Goal: Transaction & Acquisition: Purchase product/service

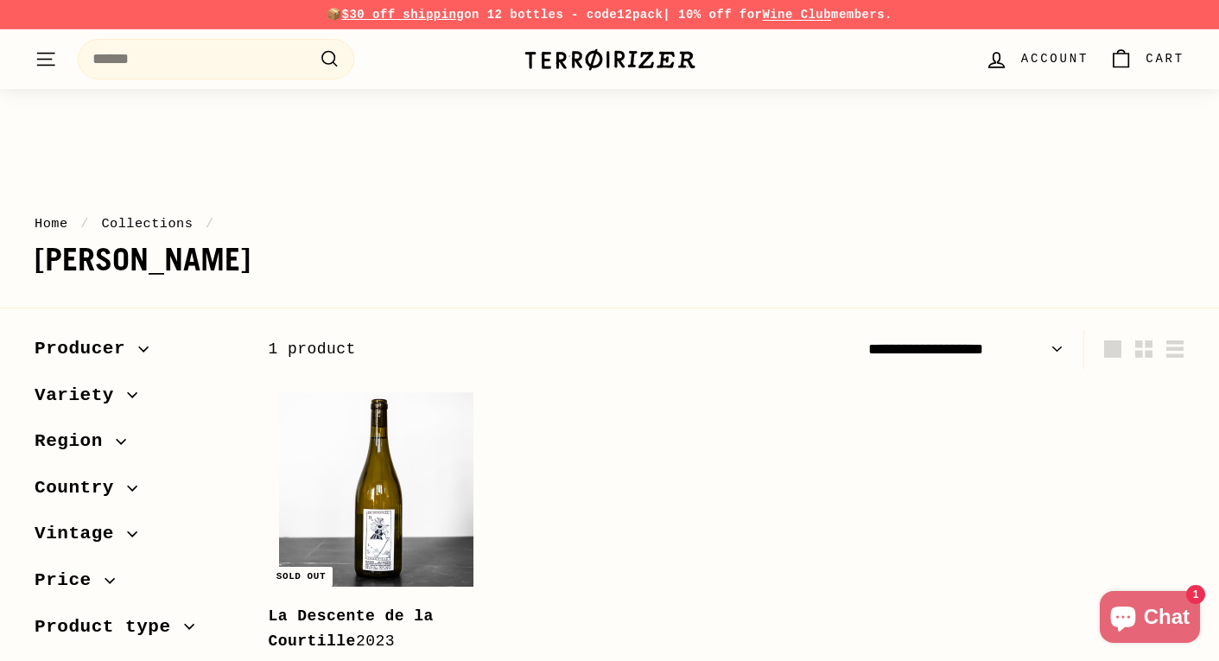
scroll to position [217, 0]
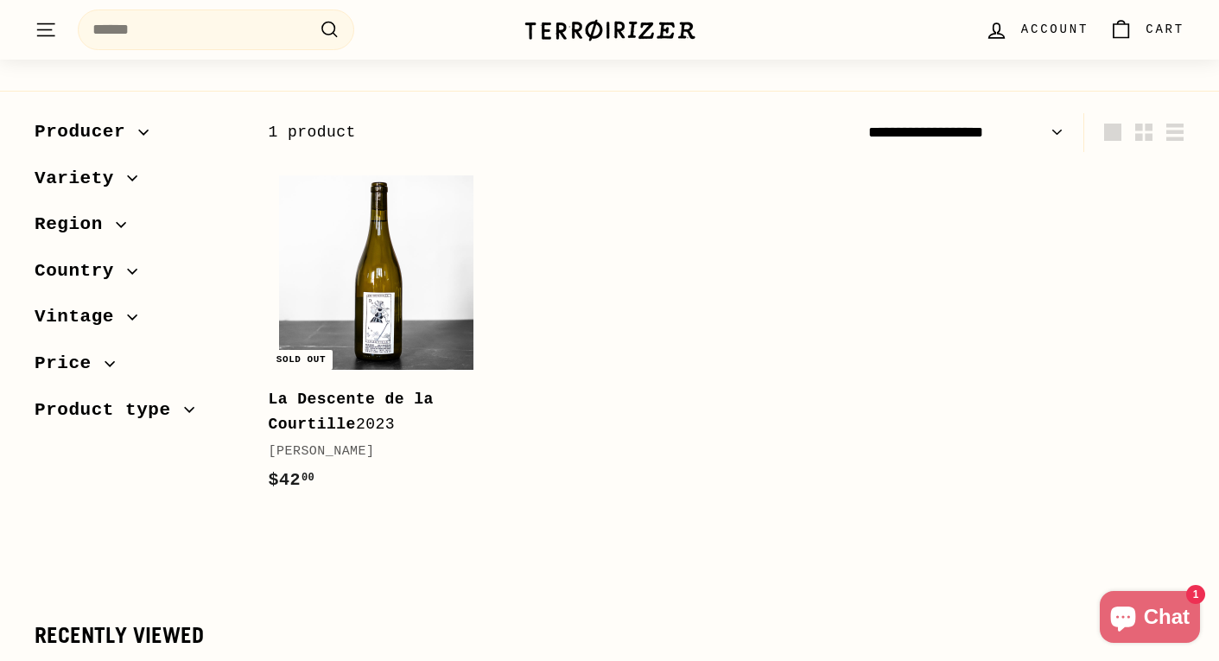
click at [107, 219] on span "Region" at bounding box center [75, 224] width 81 height 29
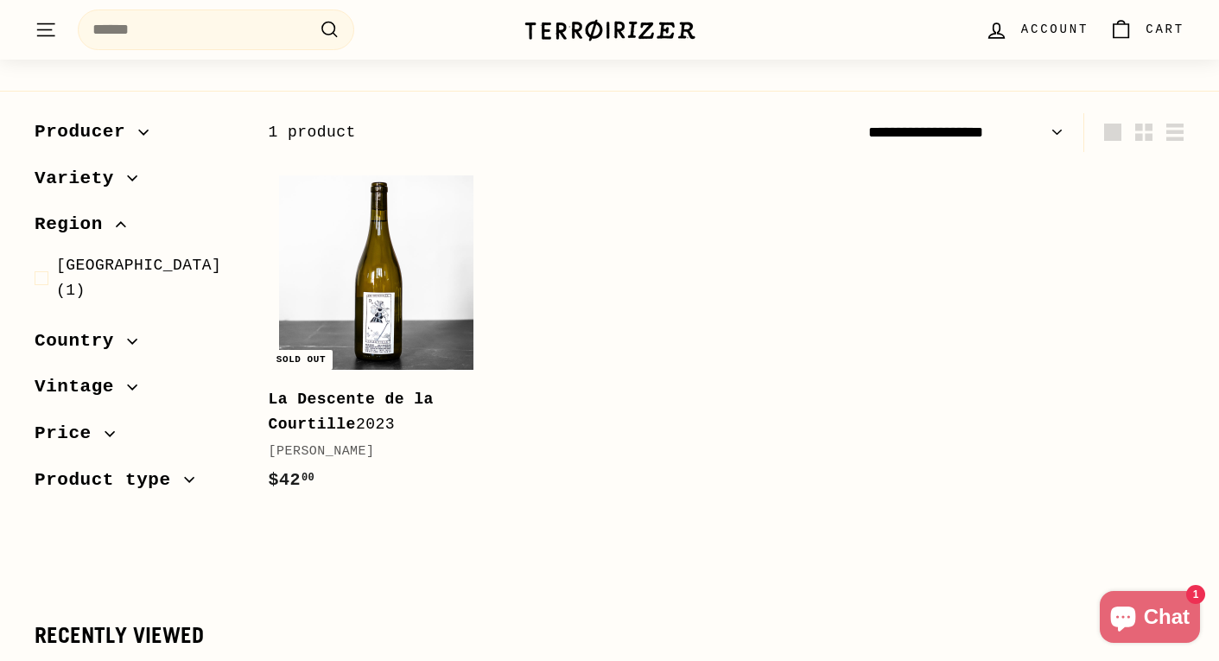
click at [94, 130] on span "Producer" at bounding box center [87, 131] width 104 height 29
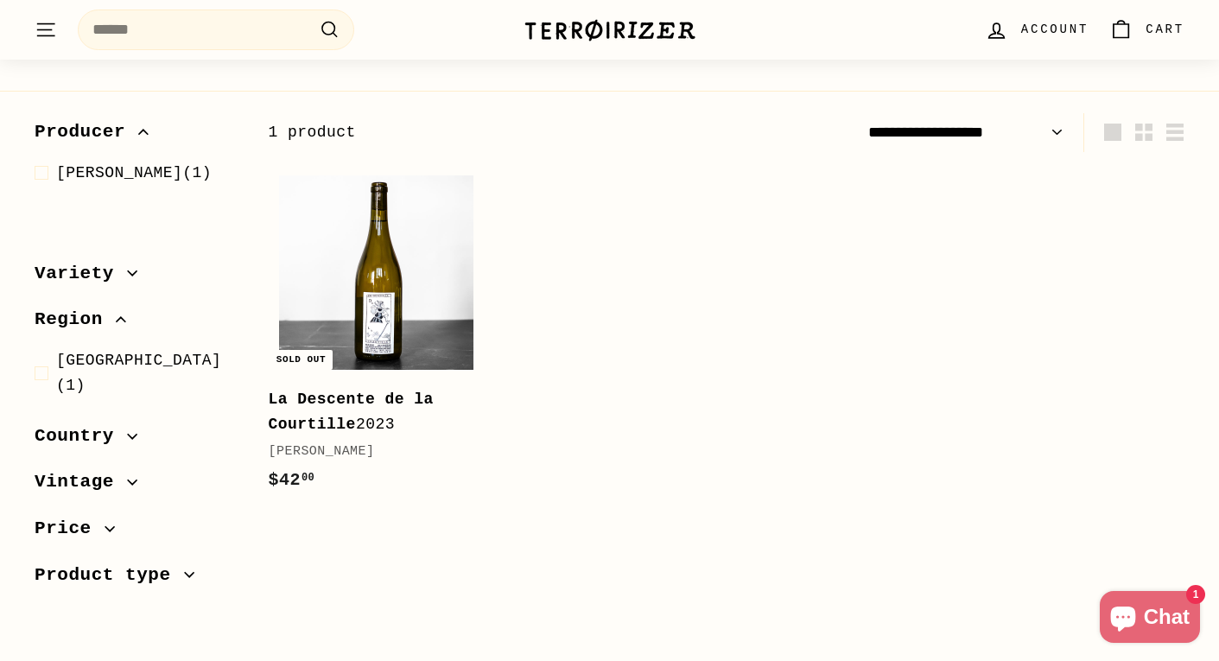
click at [94, 130] on span "Producer" at bounding box center [87, 131] width 104 height 29
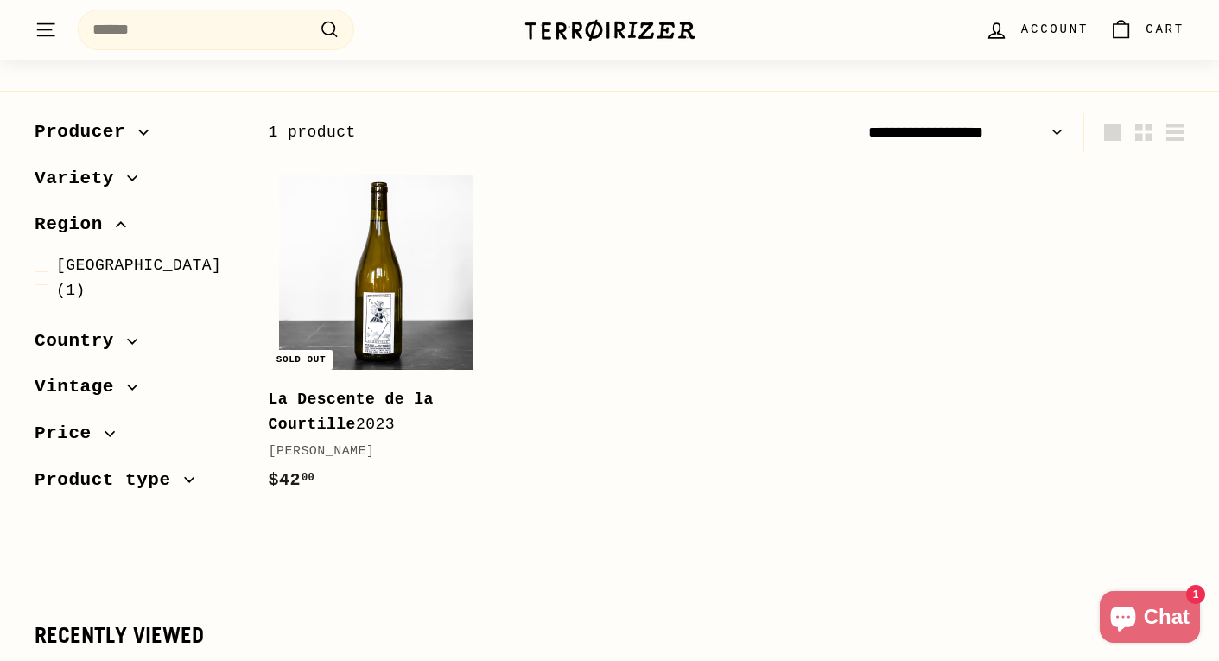
scroll to position [0, 0]
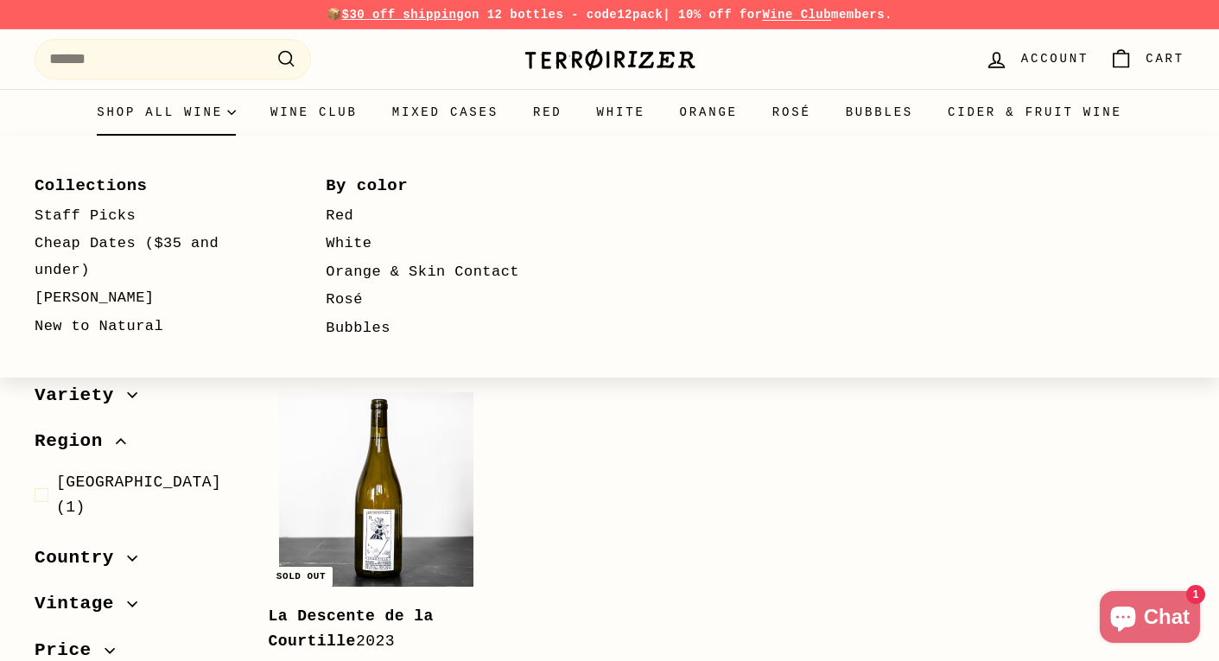
click at [159, 102] on summary "Shop all wine" at bounding box center [166, 112] width 174 height 47
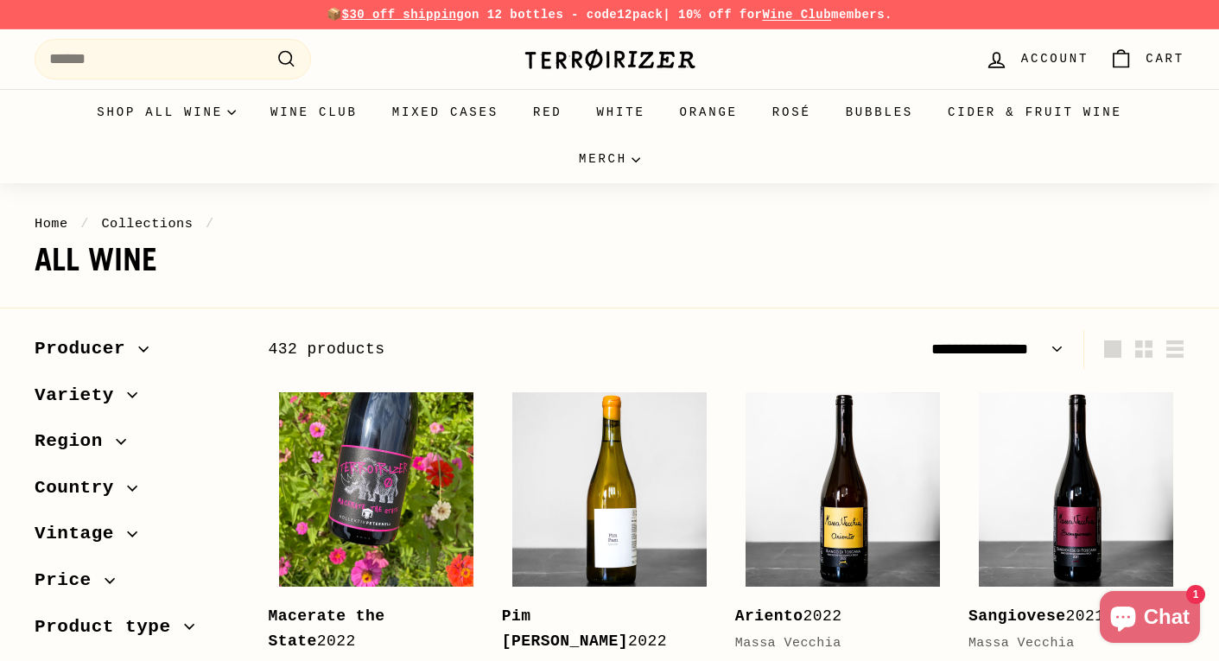
select select "**********"
click at [140, 348] on icon "button" at bounding box center [144, 348] width 10 height 4
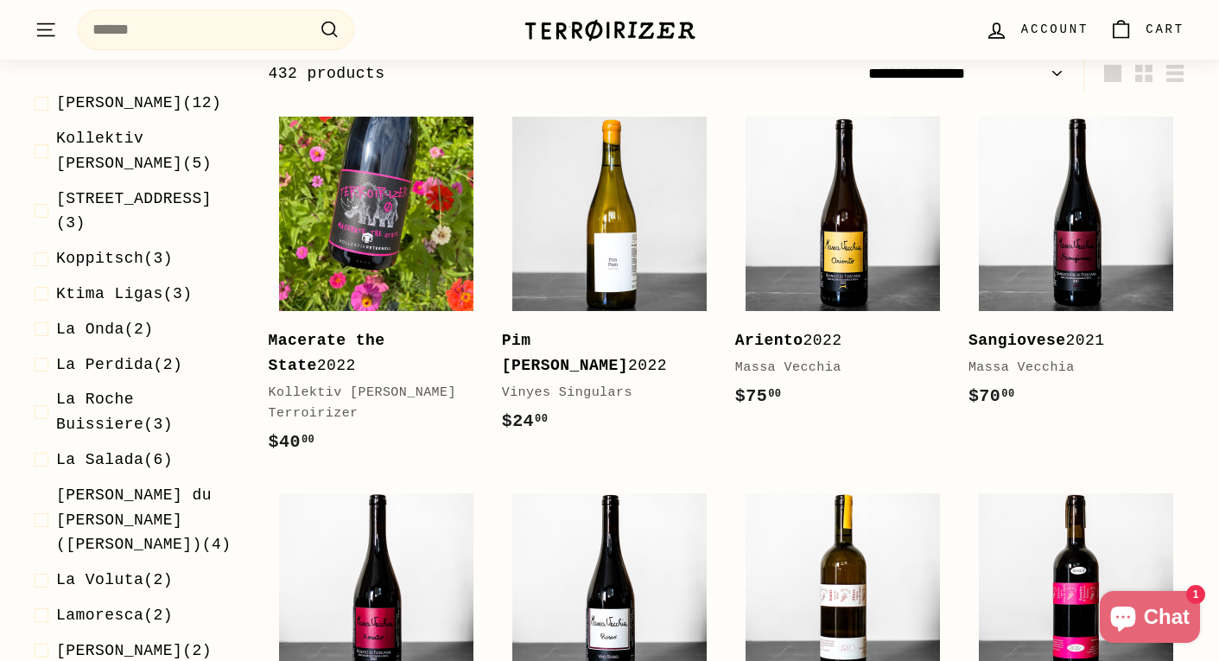
scroll to position [2307, 0]
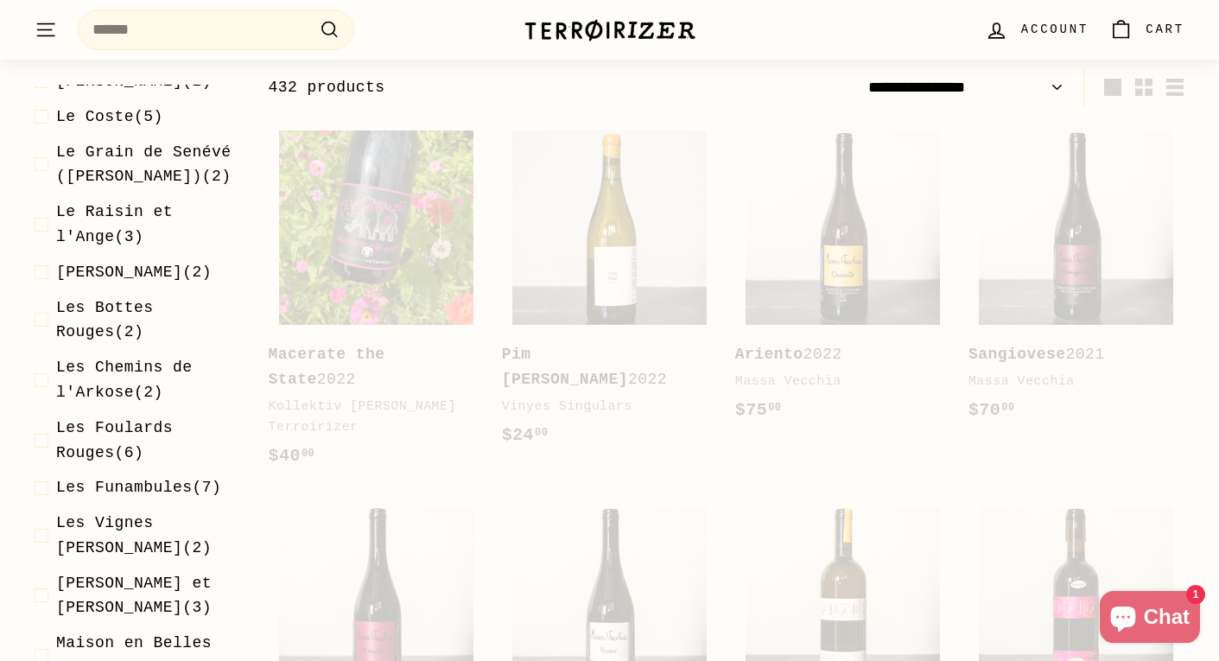
scroll to position [262, 0]
select select "**********"
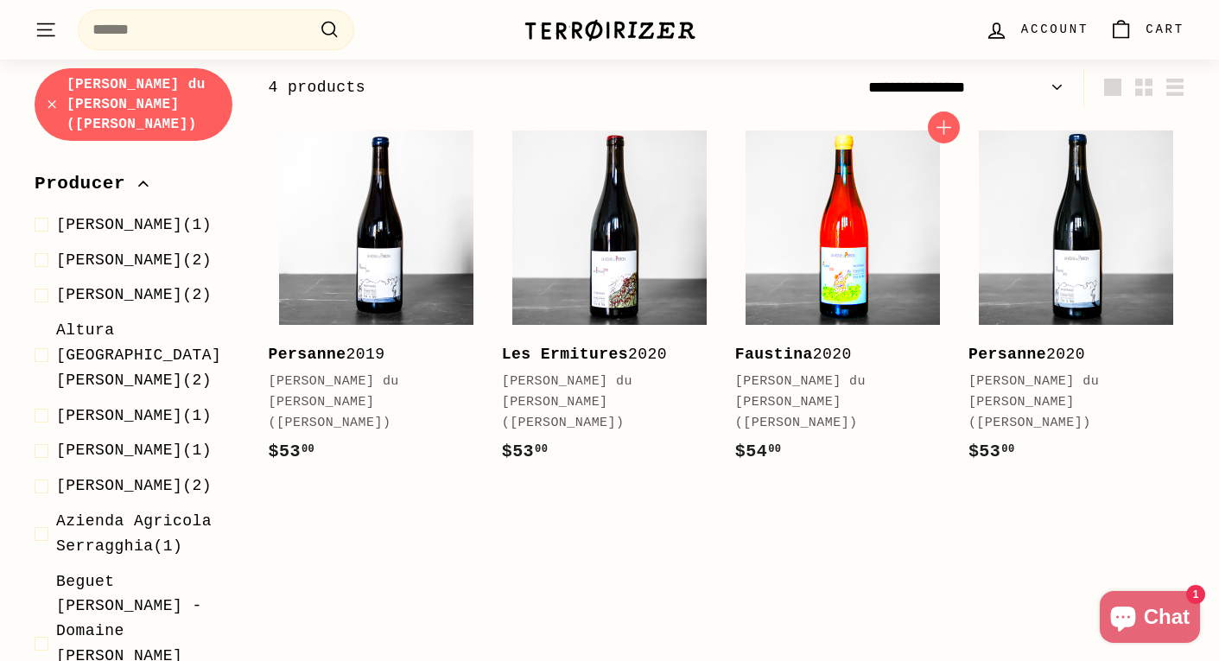
click at [907, 261] on img at bounding box center [843, 227] width 194 height 194
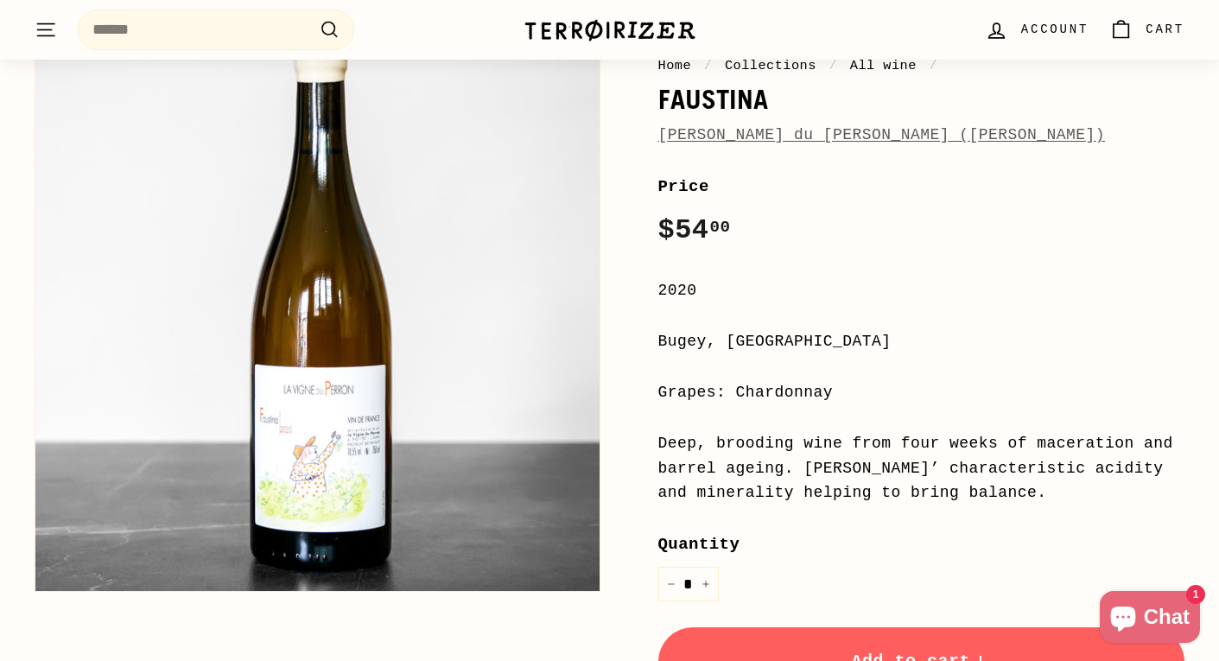
scroll to position [220, 0]
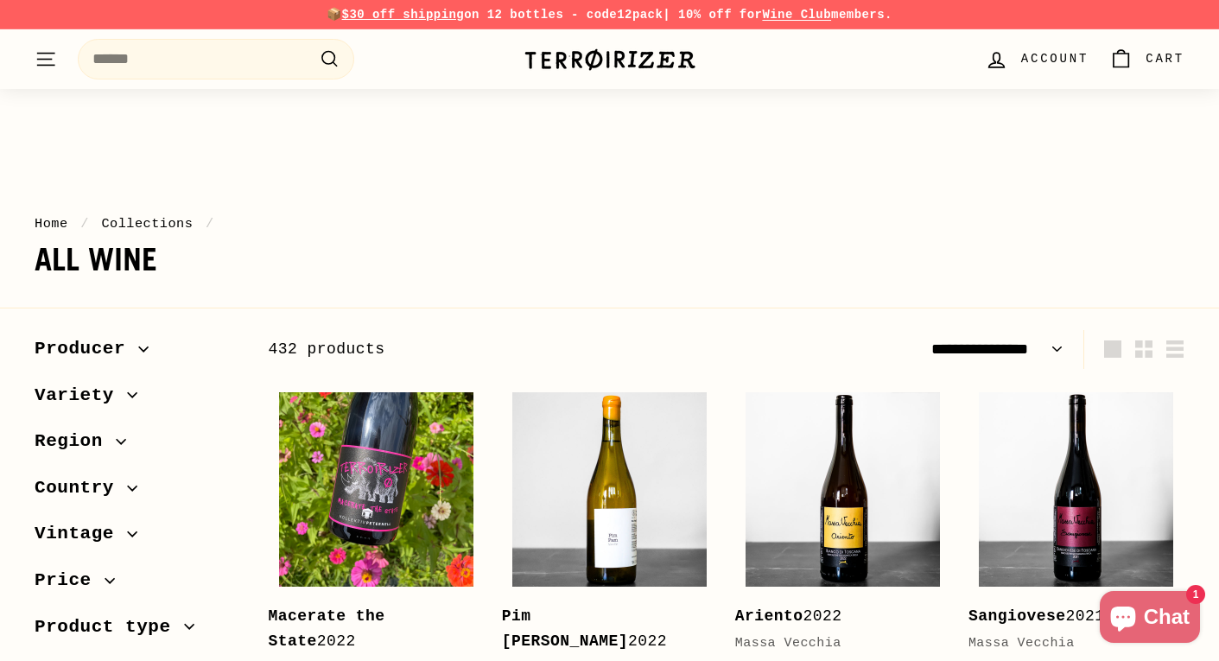
select select "**********"
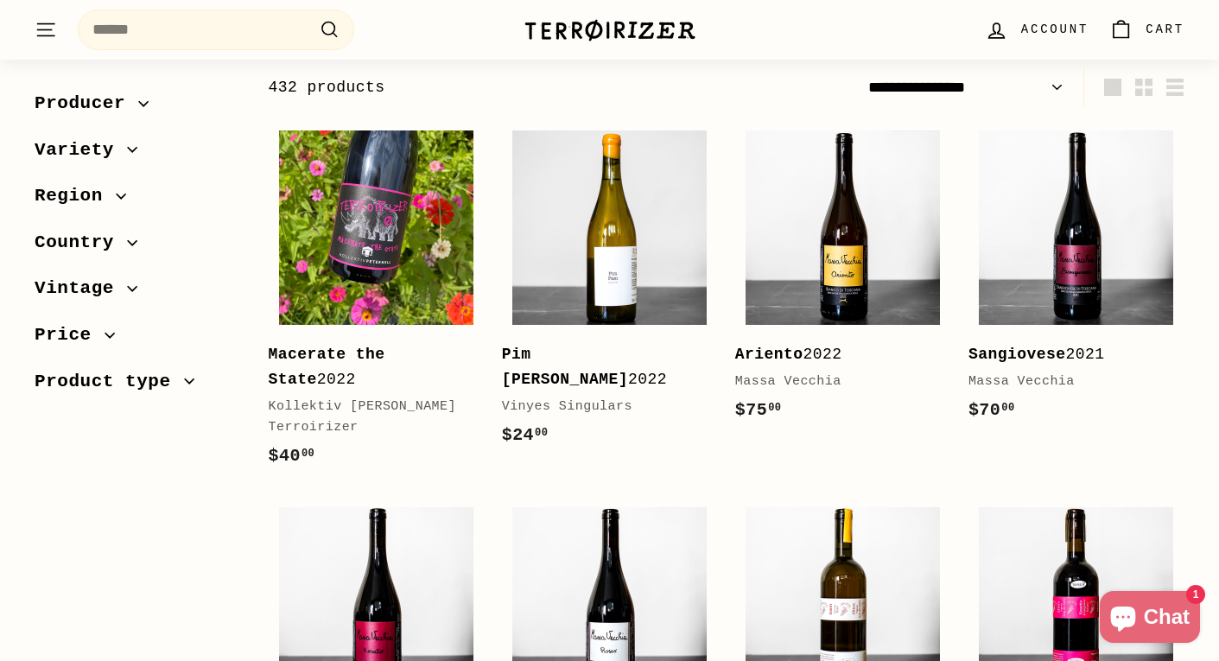
scroll to position [262, 0]
click at [124, 86] on button "Producer" at bounding box center [138, 108] width 206 height 47
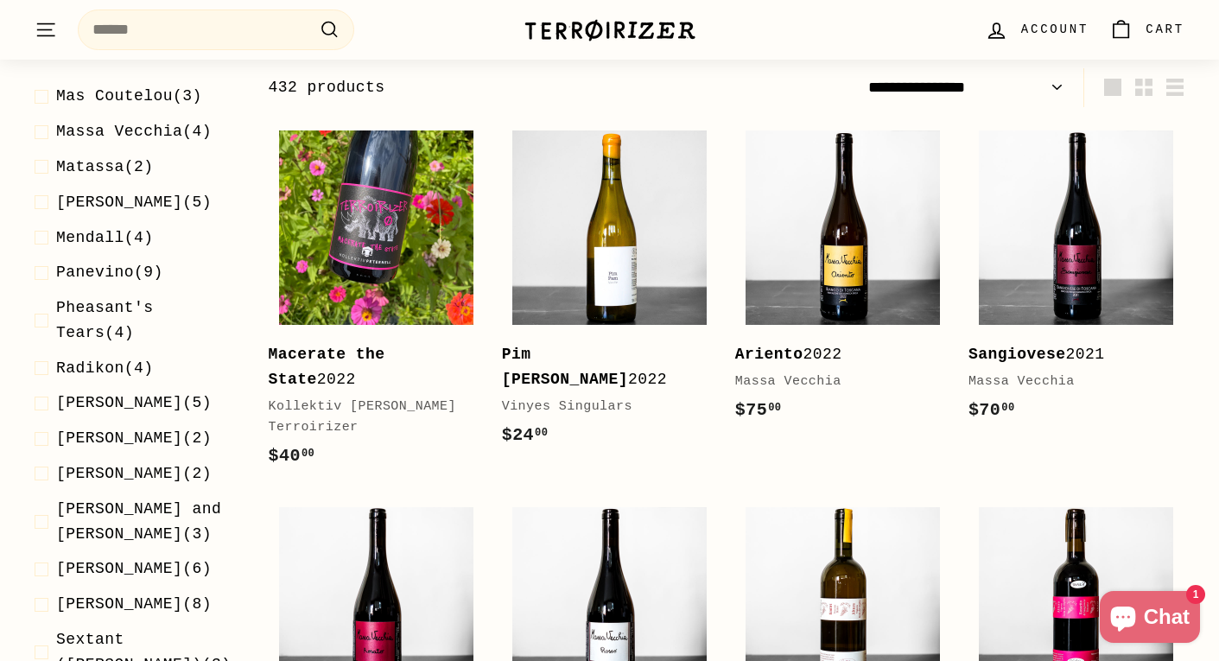
scroll to position [3542, 0]
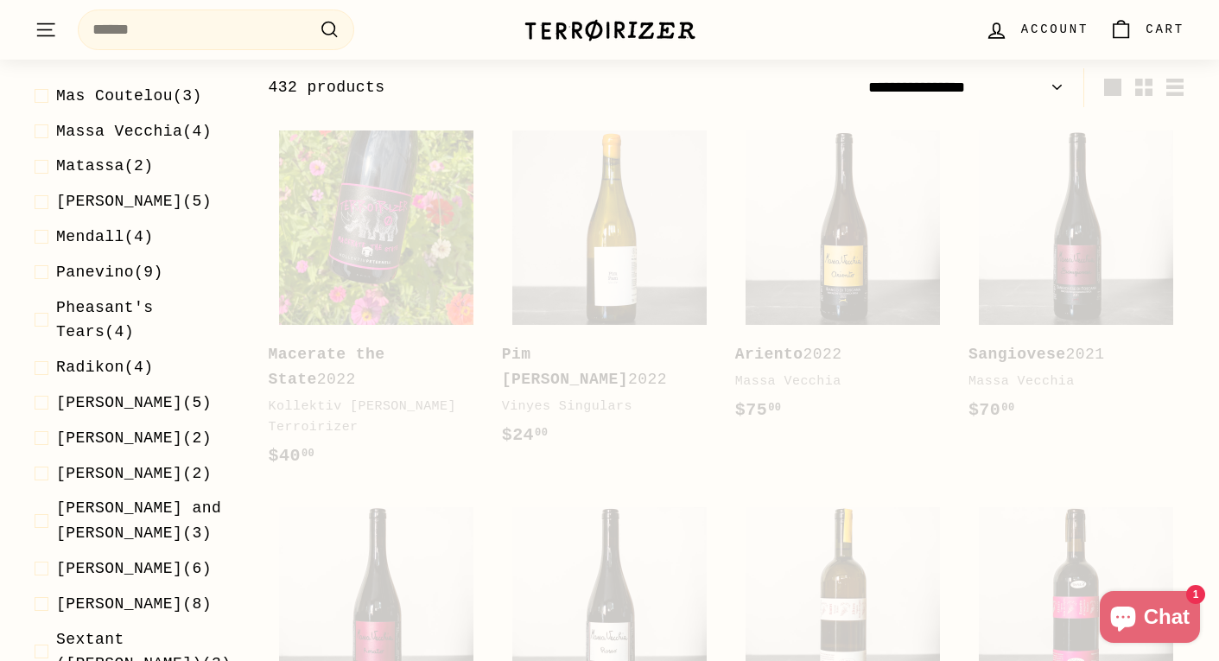
select select "**********"
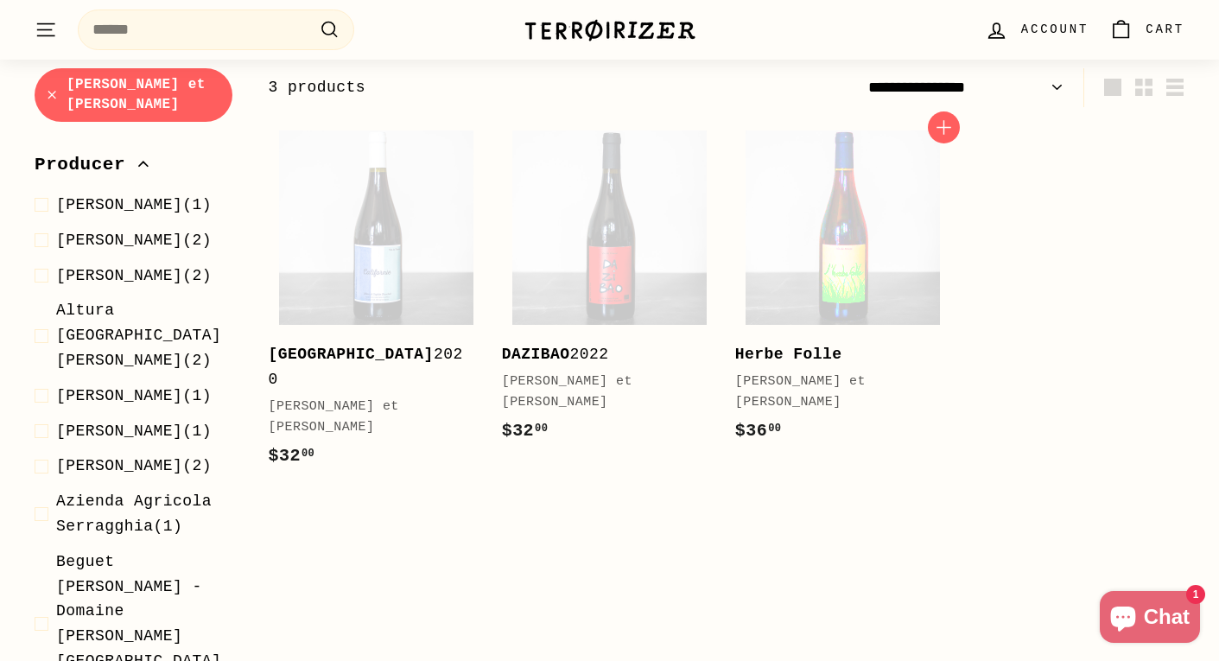
click at [843, 205] on img at bounding box center [843, 227] width 194 height 194
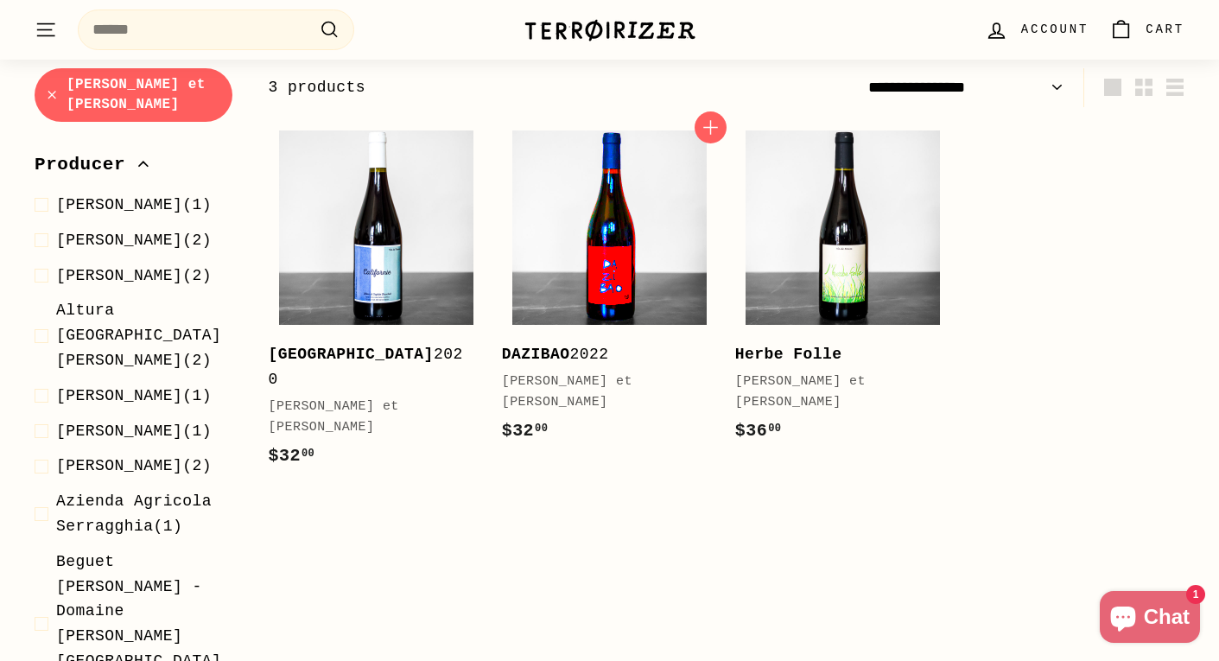
click at [604, 276] on img at bounding box center [609, 227] width 194 height 194
click at [290, 397] on div "Lilian et Sophie Bauchet" at bounding box center [368, 417] width 199 height 41
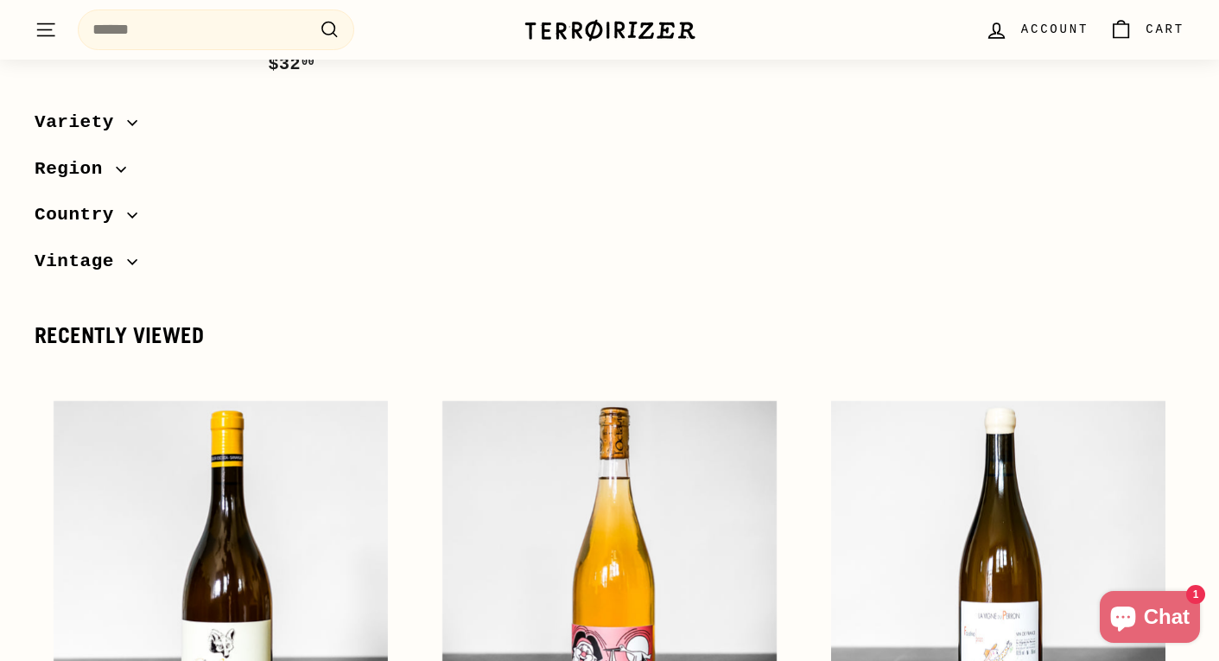
scroll to position [4298, 0]
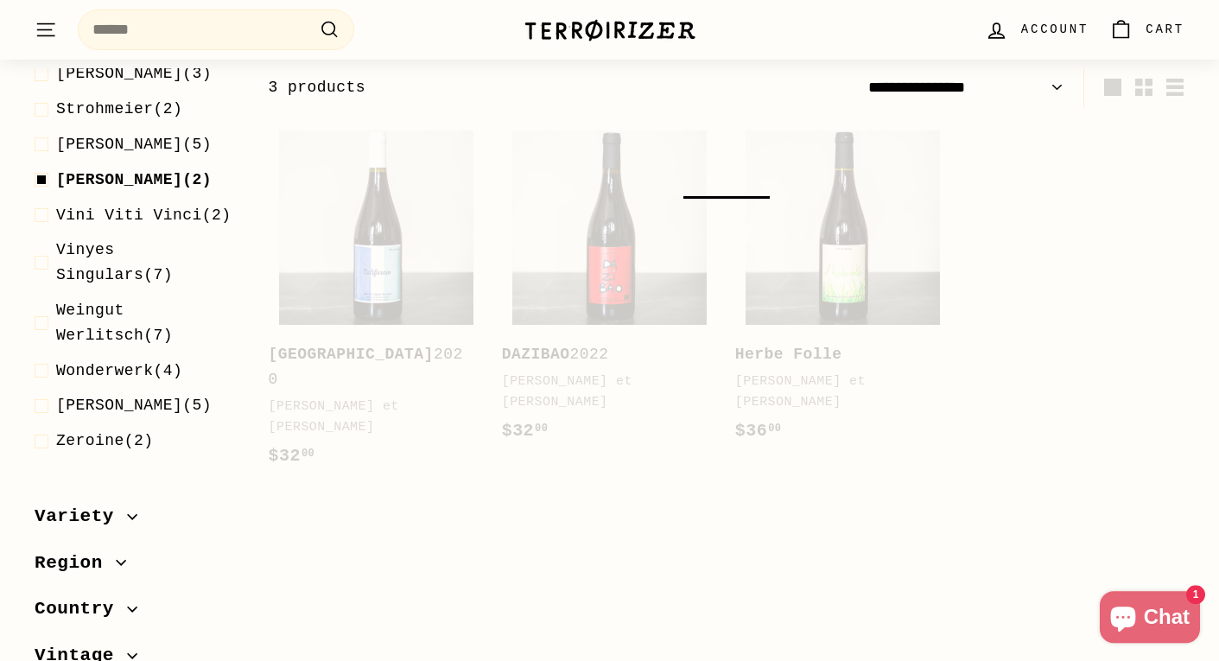
scroll to position [262, 0]
select select "**********"
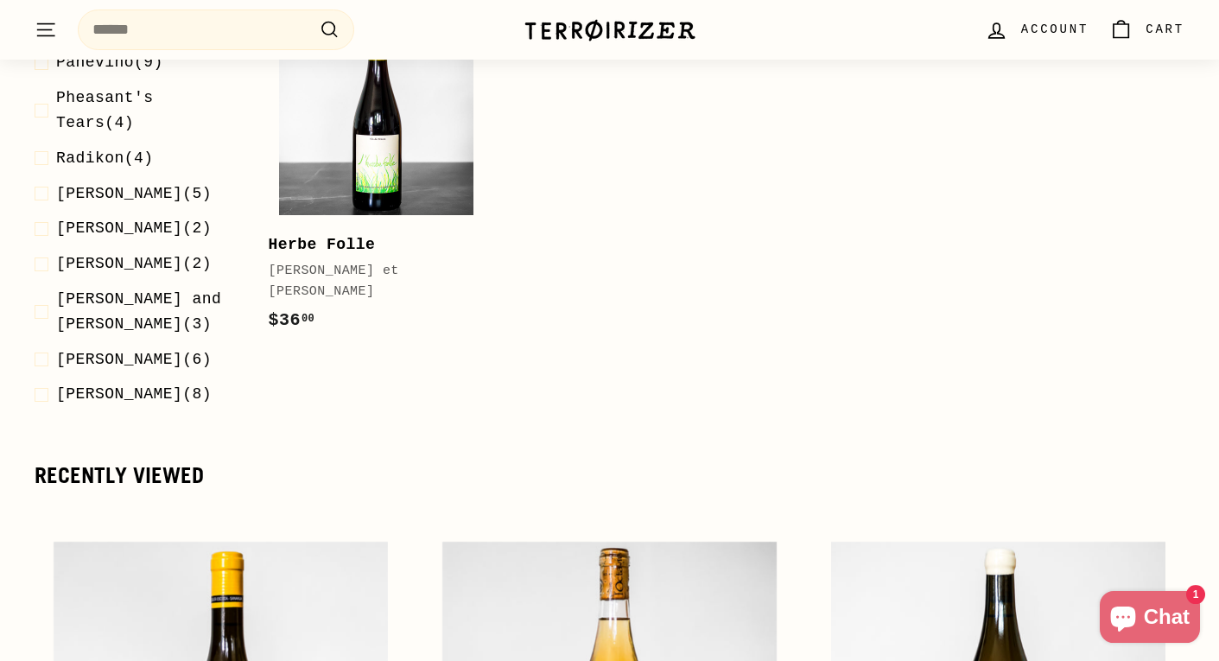
scroll to position [3594, 0]
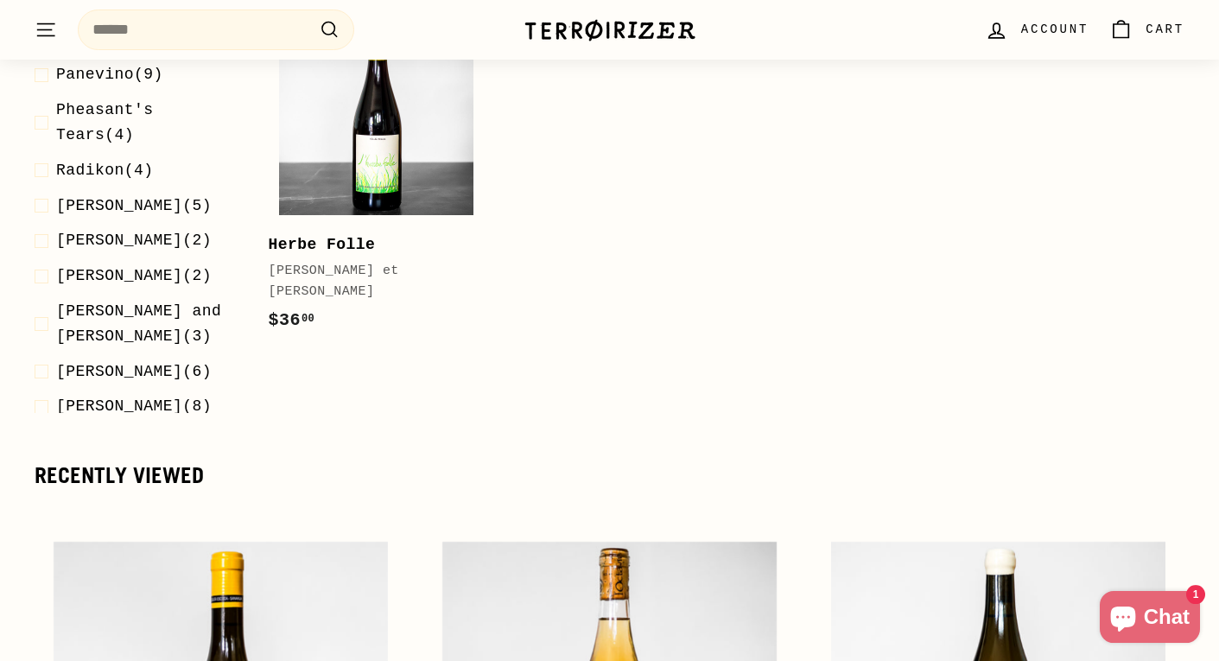
click at [106, 48] on span "Mendall" at bounding box center [90, 39] width 68 height 17
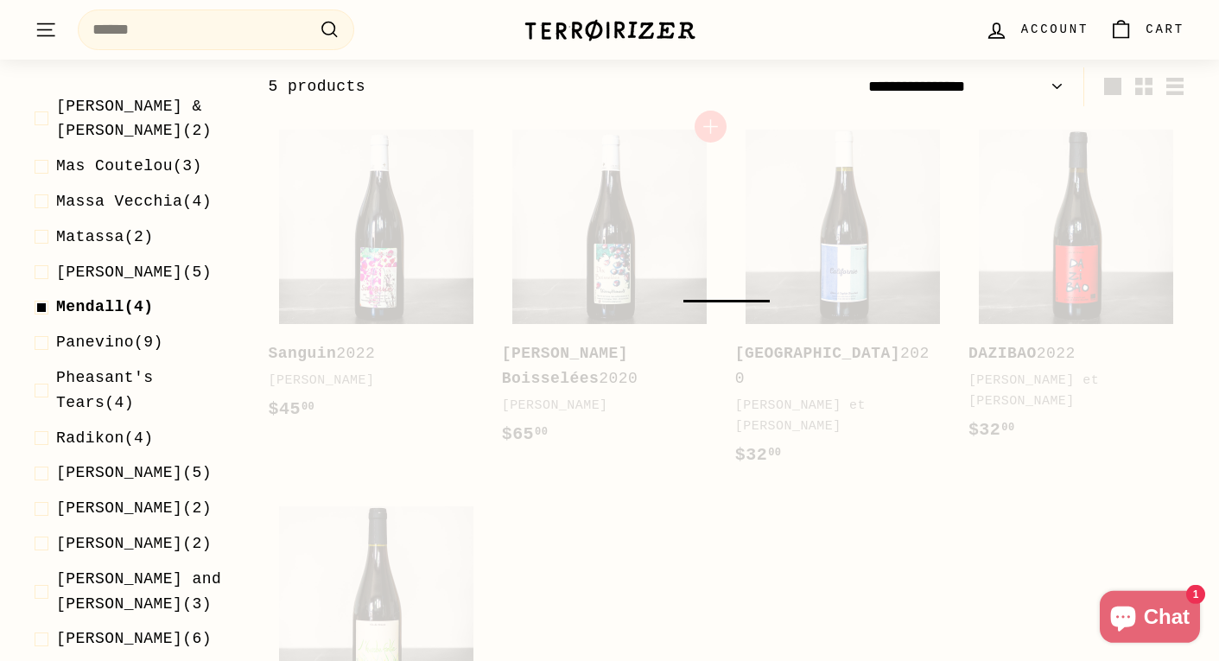
scroll to position [262, 0]
select select "**********"
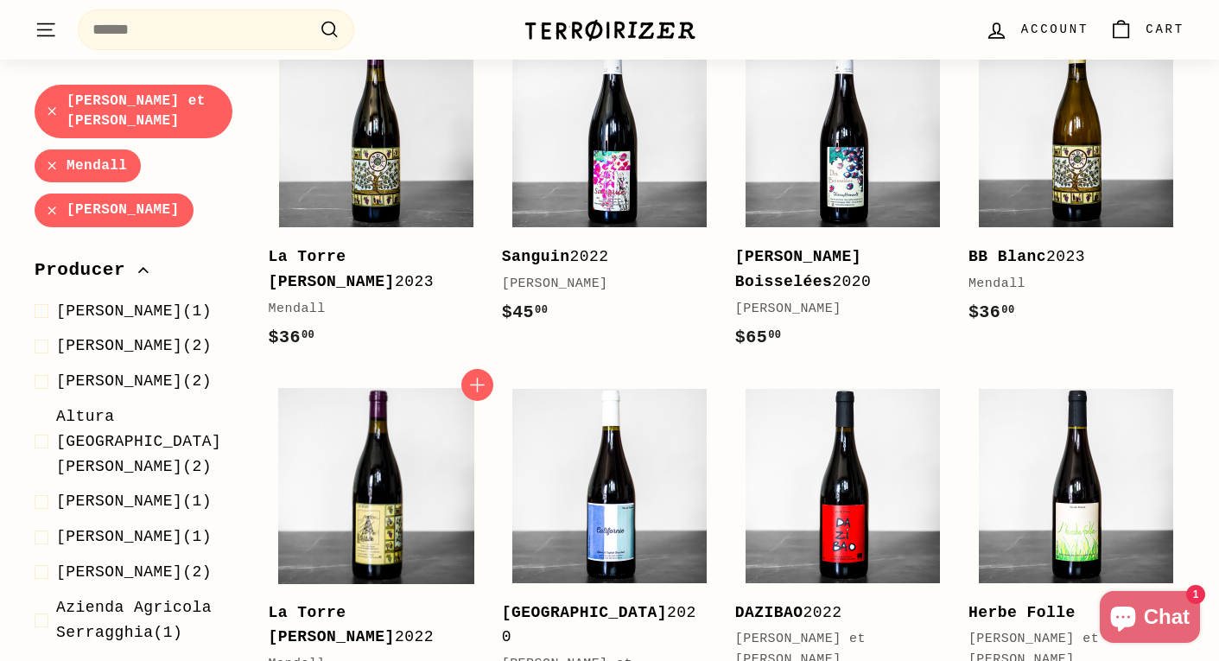
scroll to position [356, 0]
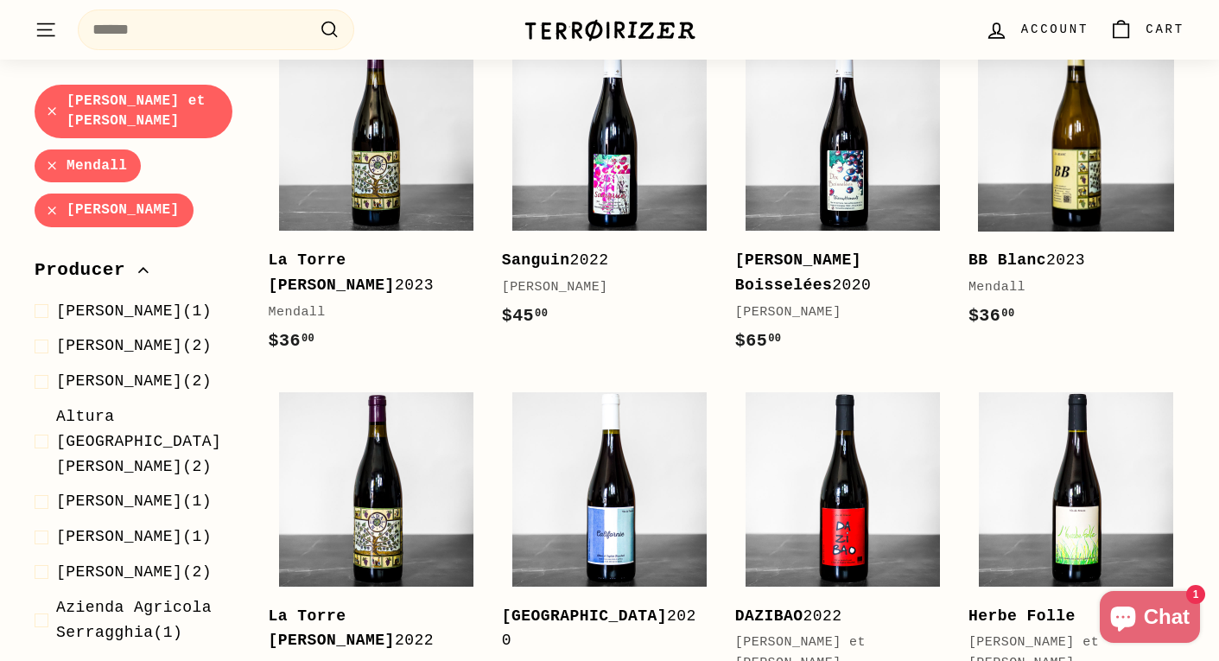
click at [1116, 160] on img at bounding box center [1076, 133] width 194 height 194
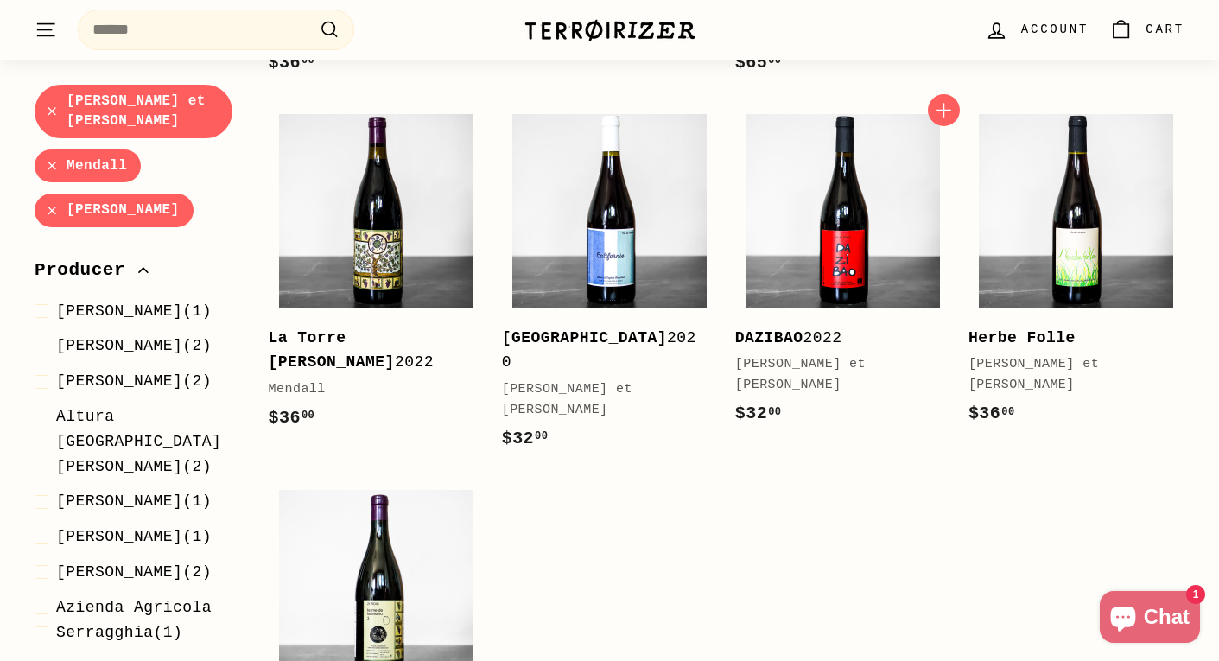
scroll to position [630, 0]
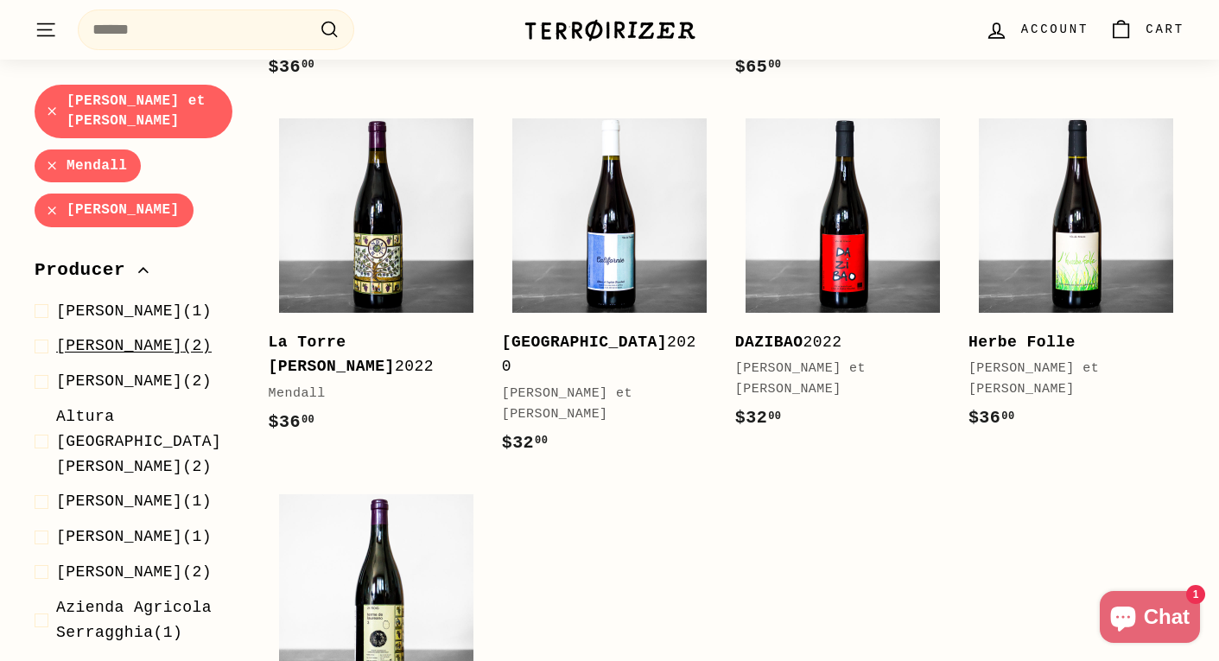
click at [147, 358] on span "Alfredo Maestro (2)" at bounding box center [134, 345] width 156 height 25
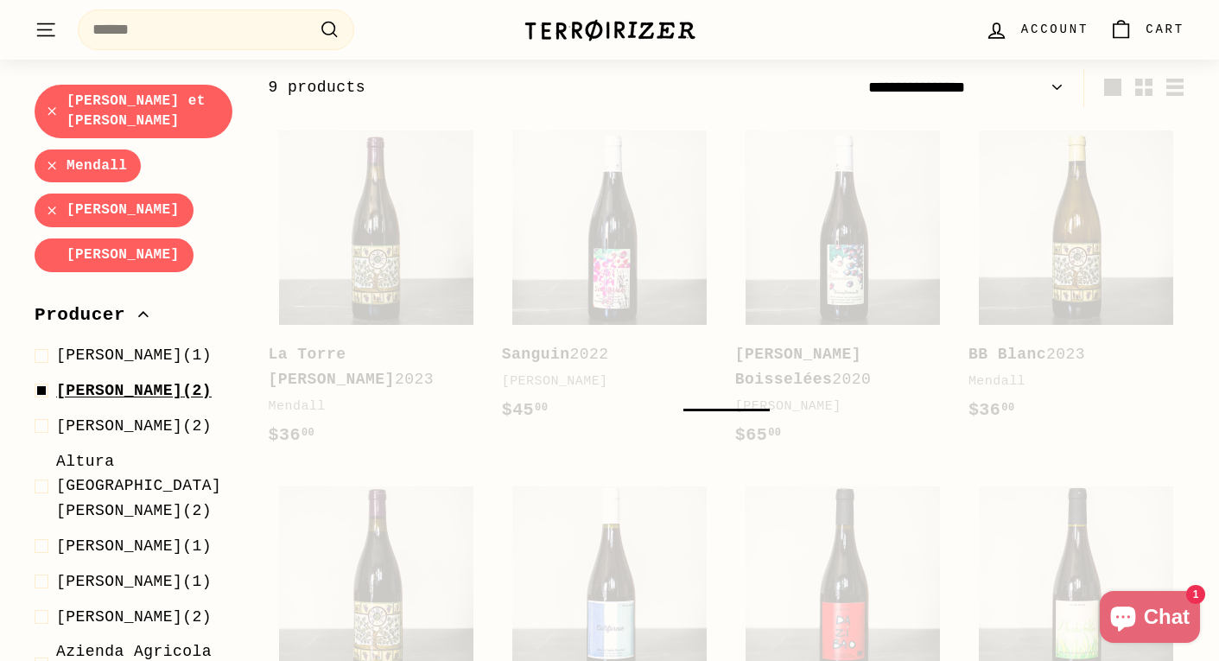
scroll to position [262, 0]
select select "**********"
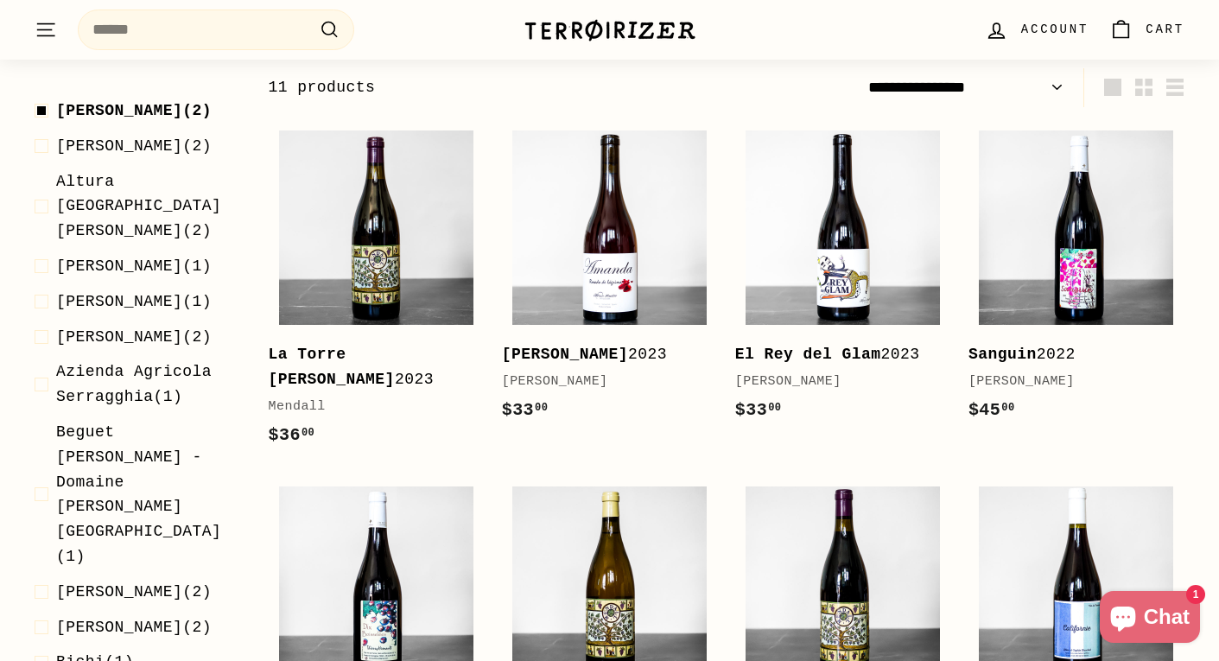
click at [147, 346] on span "Audrey Pilorget" at bounding box center [119, 336] width 126 height 17
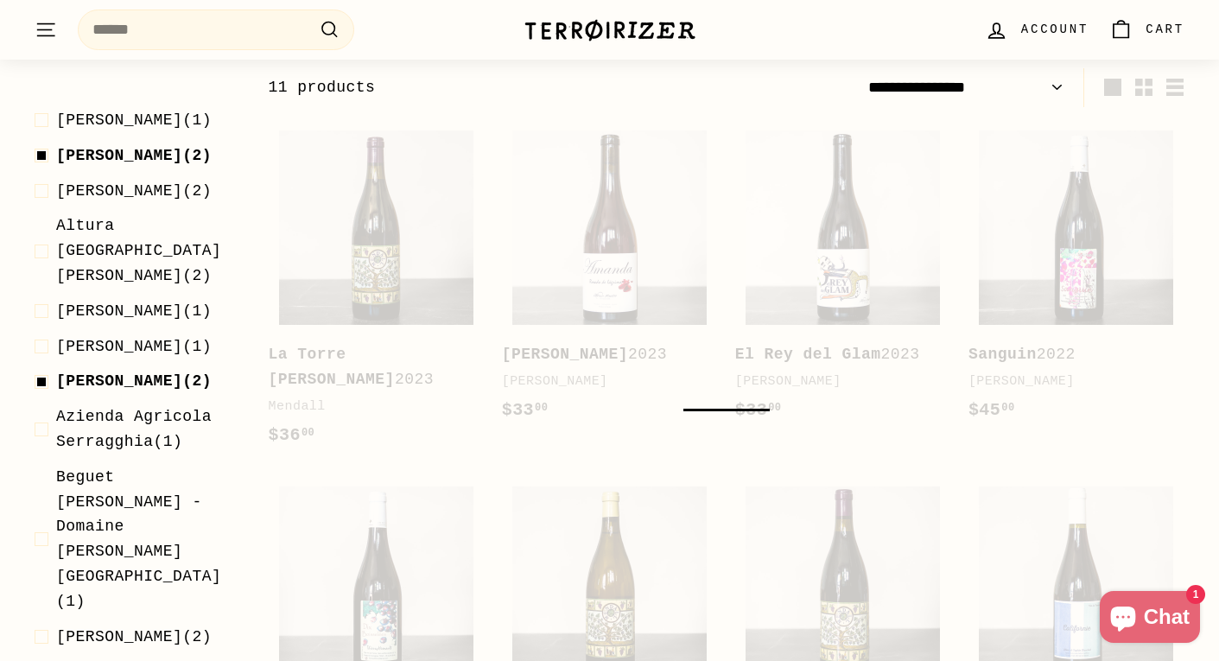
scroll to position [324, 0]
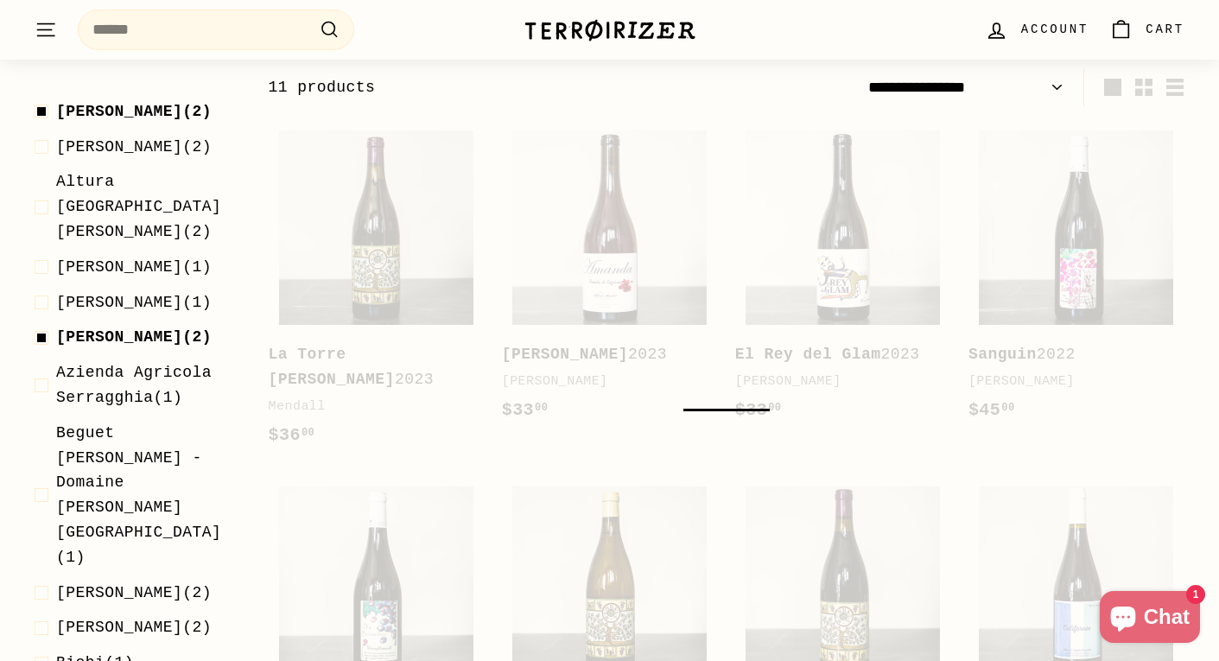
select select "**********"
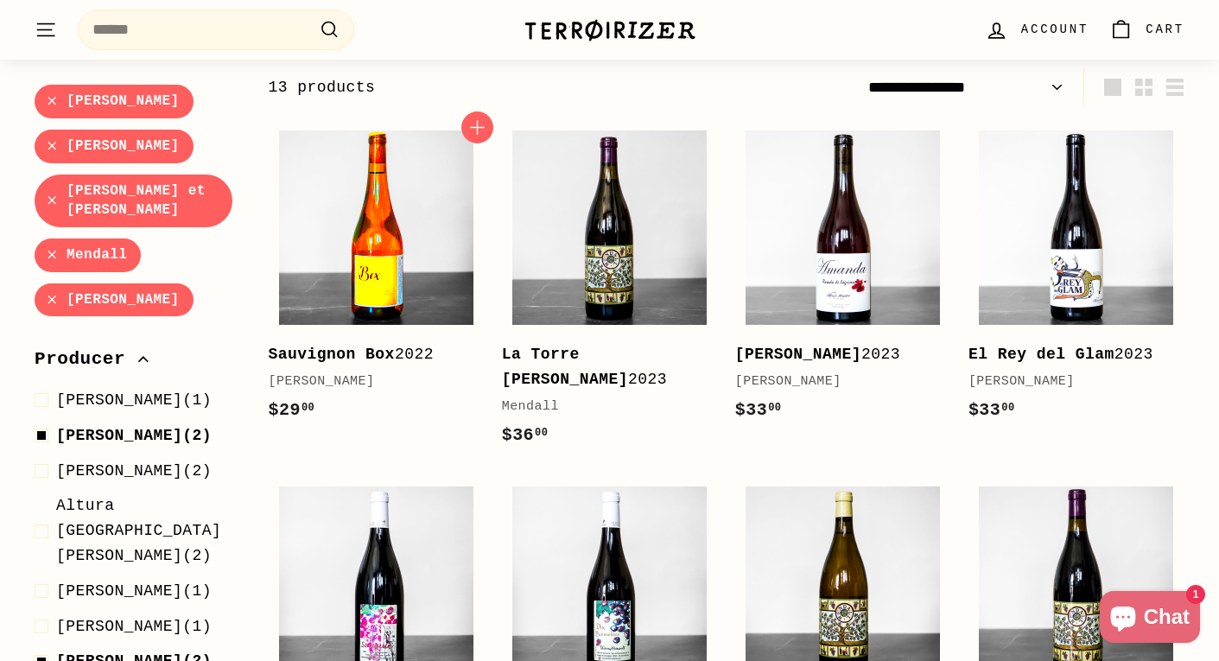
click at [354, 253] on img at bounding box center [376, 227] width 194 height 194
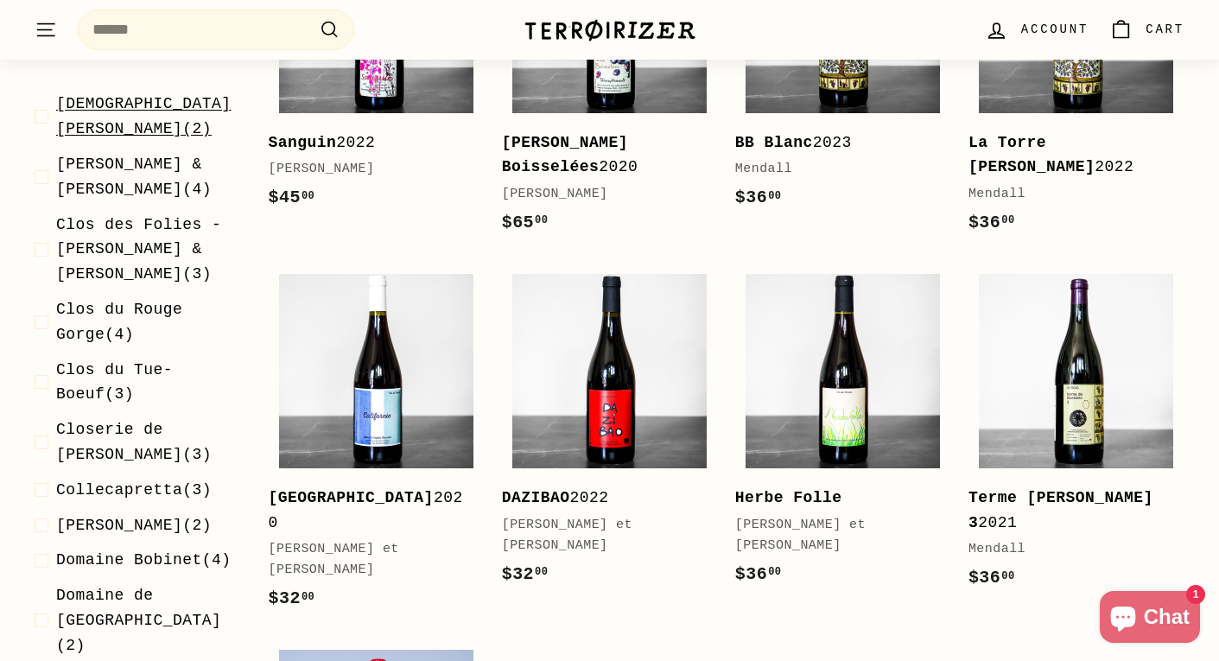
scroll to position [1311, 0]
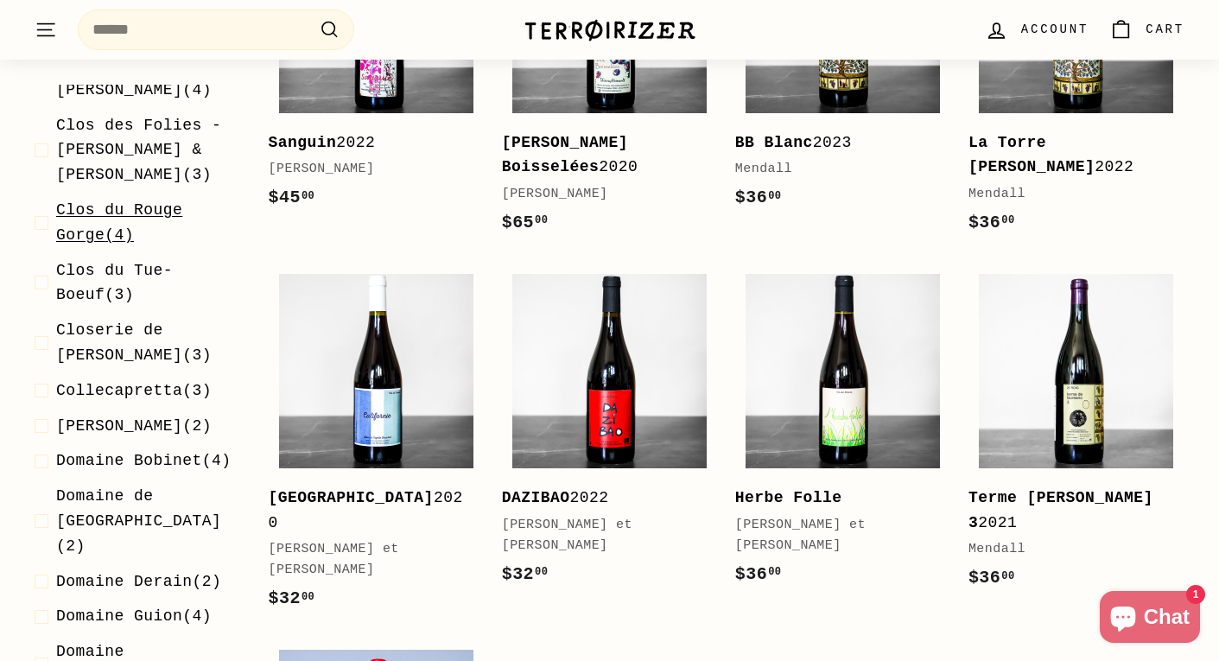
click at [152, 244] on span "Clos du Rouge Gorge" at bounding box center [119, 222] width 126 height 42
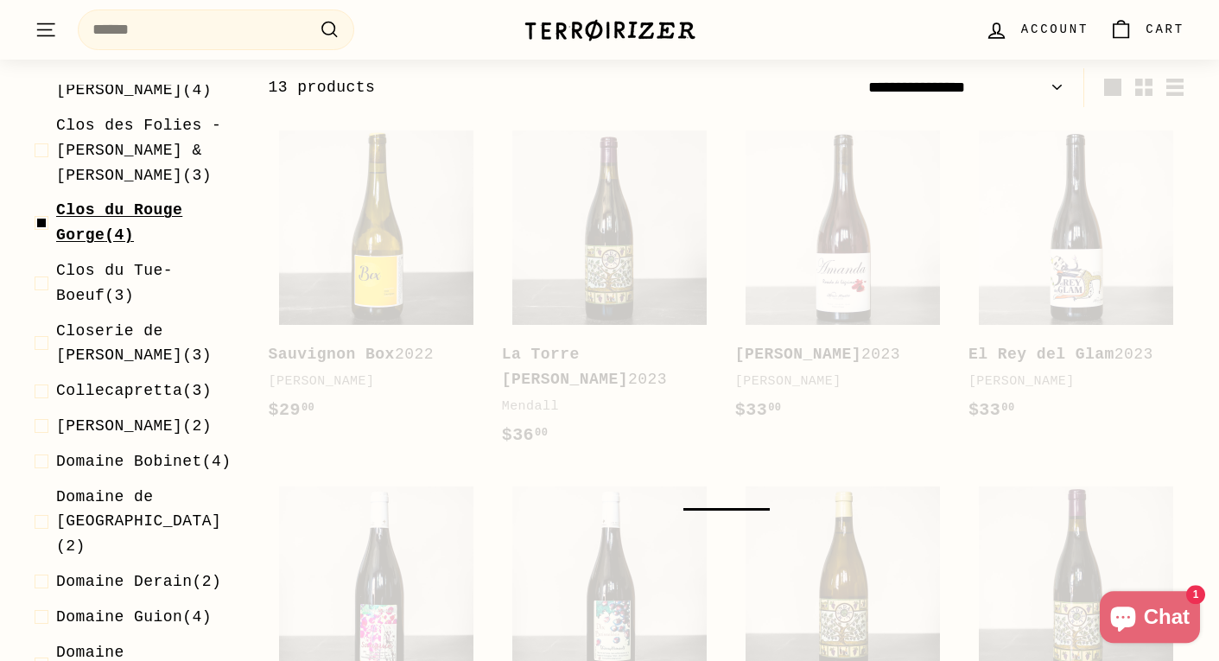
scroll to position [262, 0]
select select "**********"
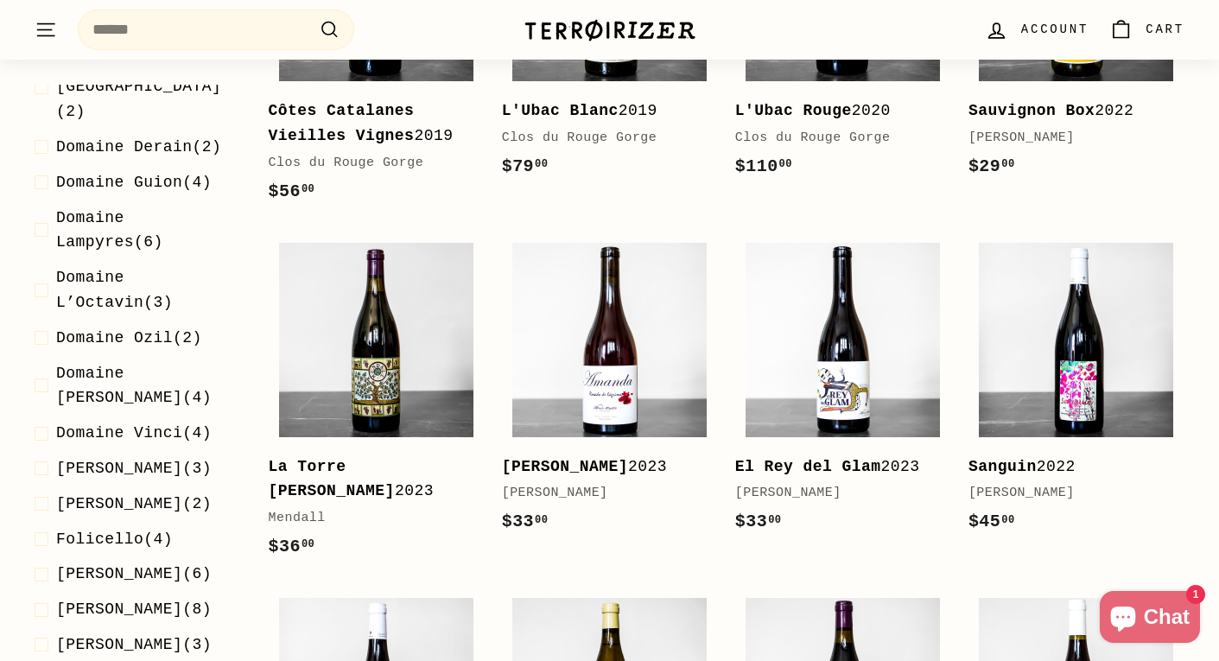
scroll to position [1918, 0]
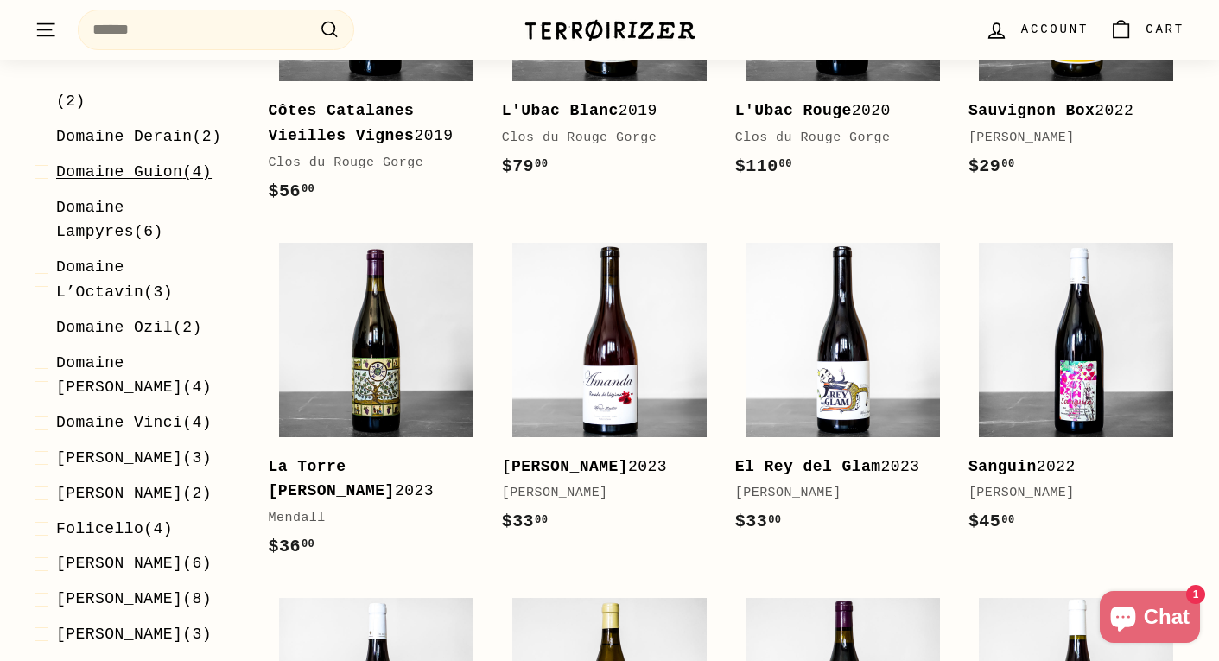
click at [140, 181] on span "Domaine Guion" at bounding box center [119, 171] width 126 height 17
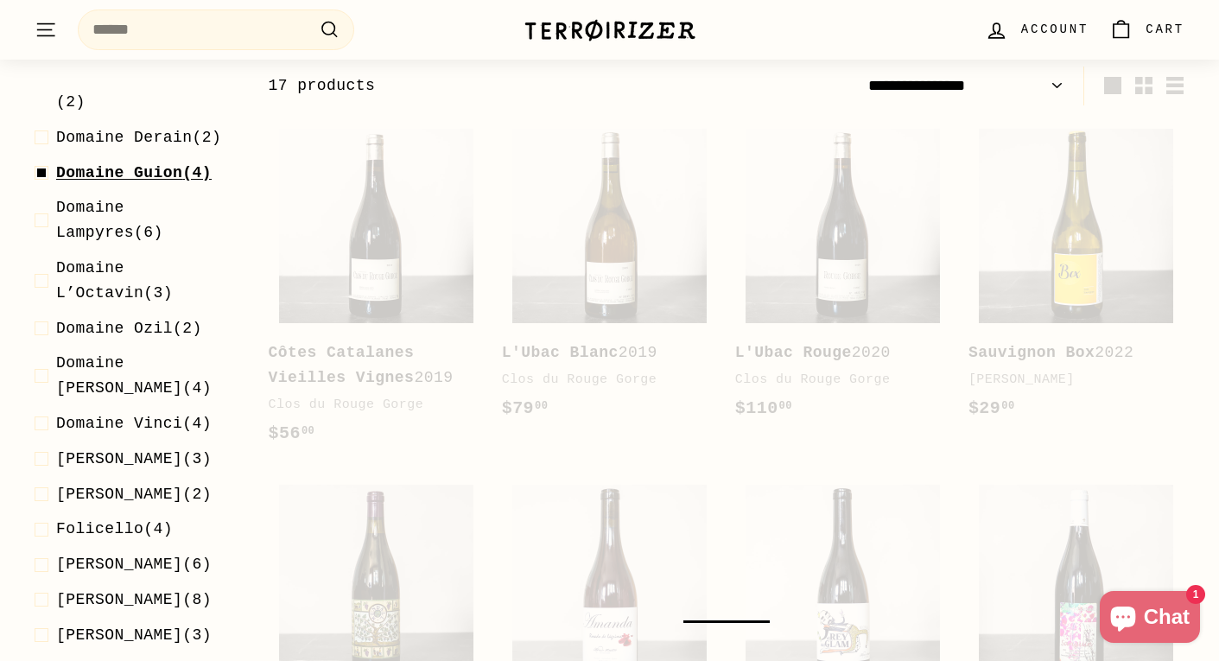
scroll to position [262, 0]
select select "**********"
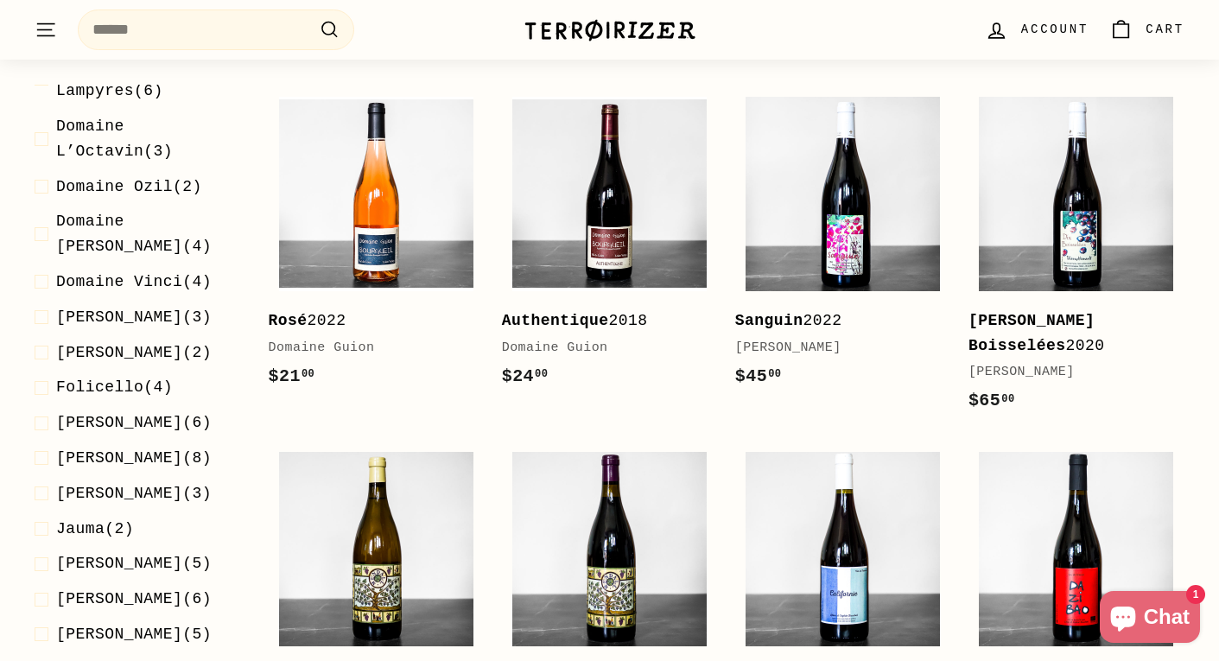
scroll to position [2105, 0]
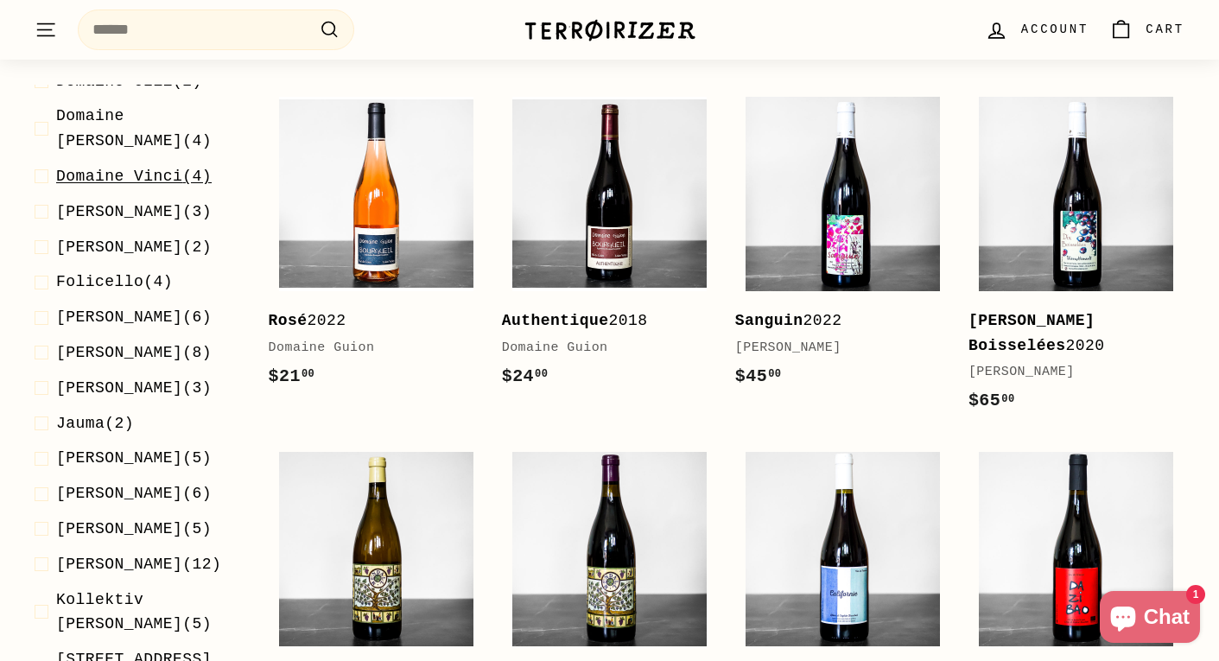
click at [137, 185] on span "Domaine Vinci" at bounding box center [119, 176] width 126 height 17
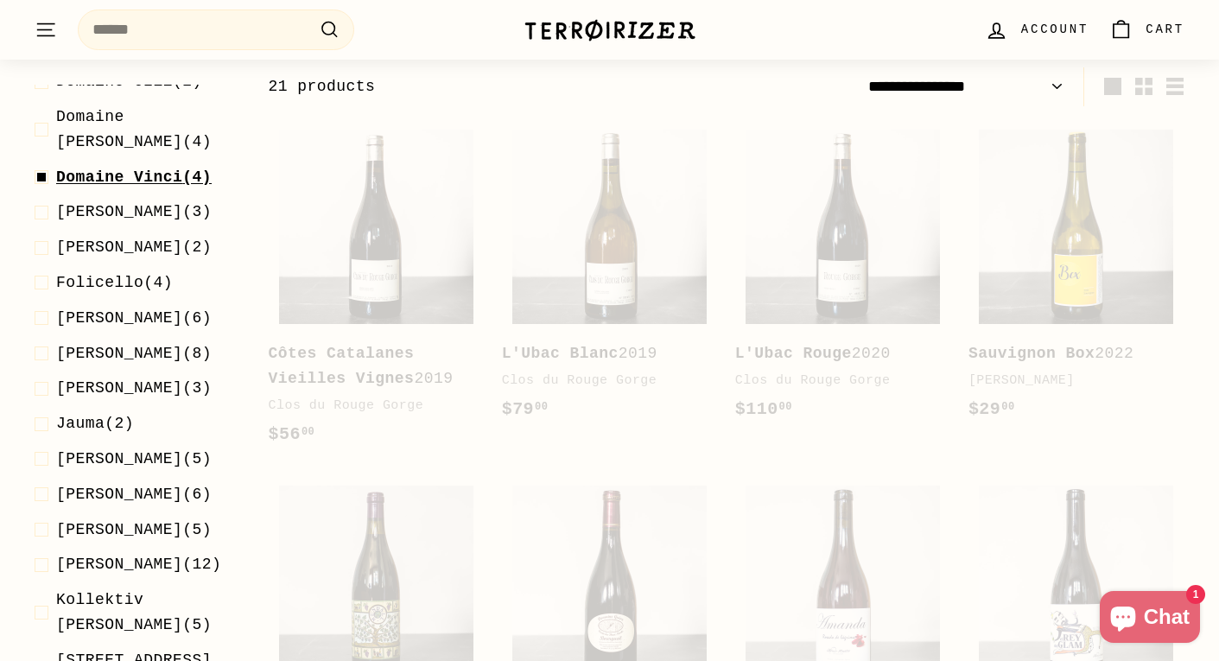
scroll to position [262, 0]
select select "**********"
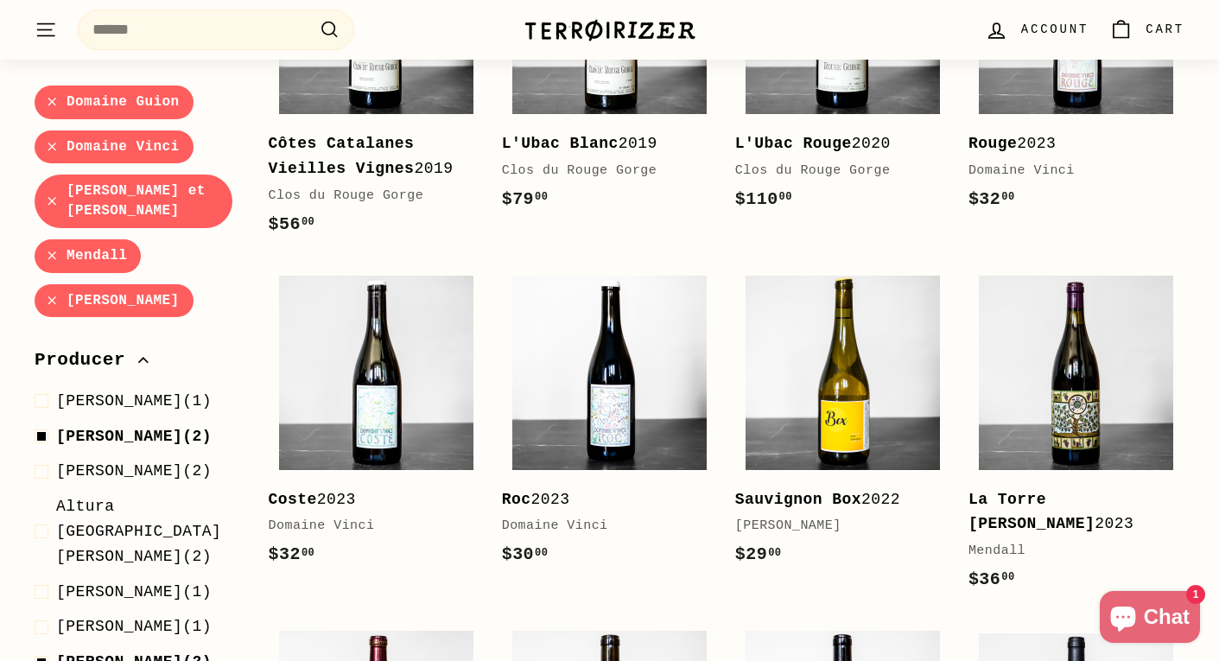
scroll to position [0, 0]
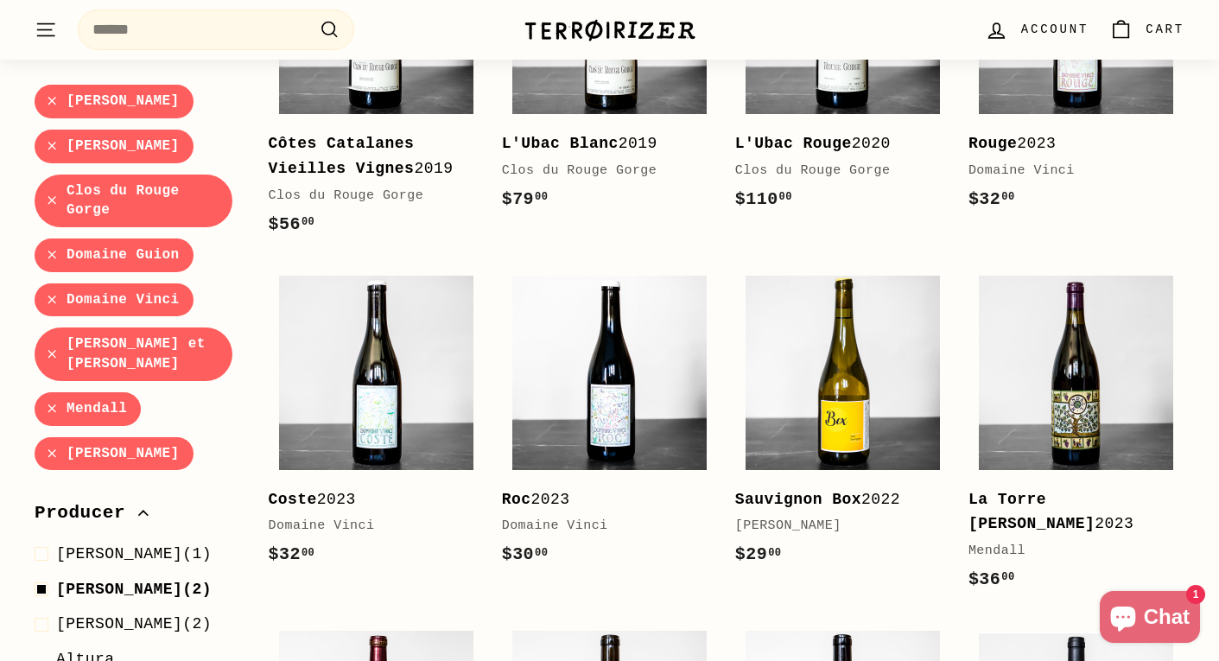
click at [535, 33] on img at bounding box center [610, 30] width 173 height 24
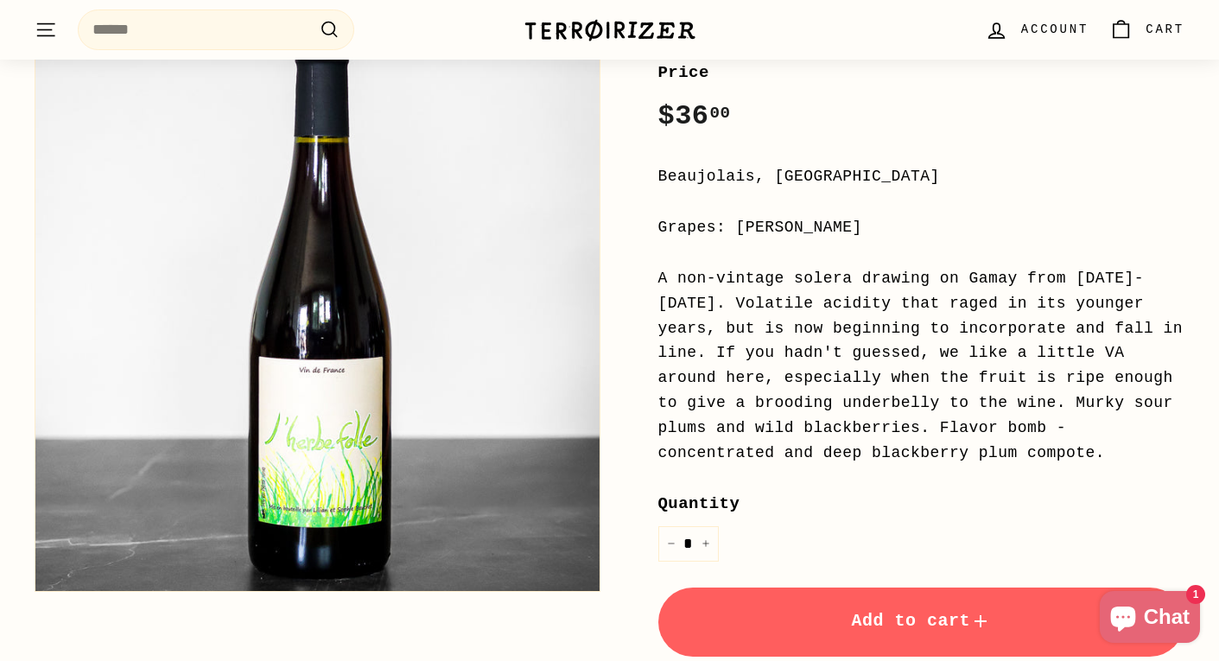
scroll to position [334, 0]
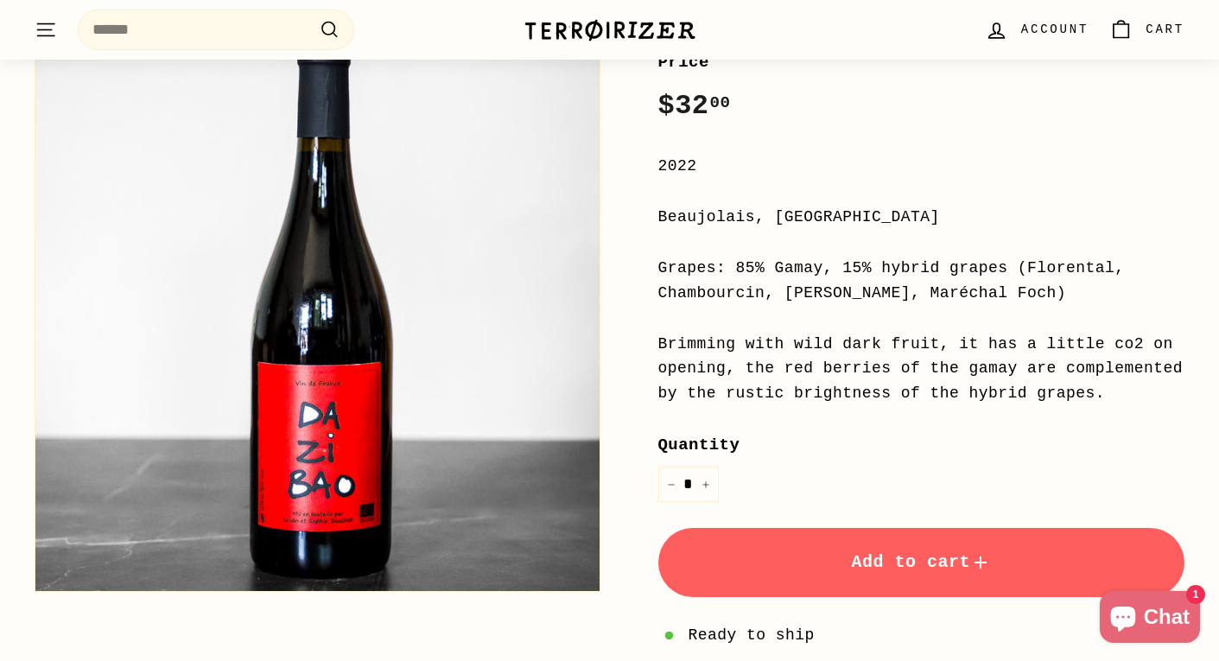
scroll to position [344, 0]
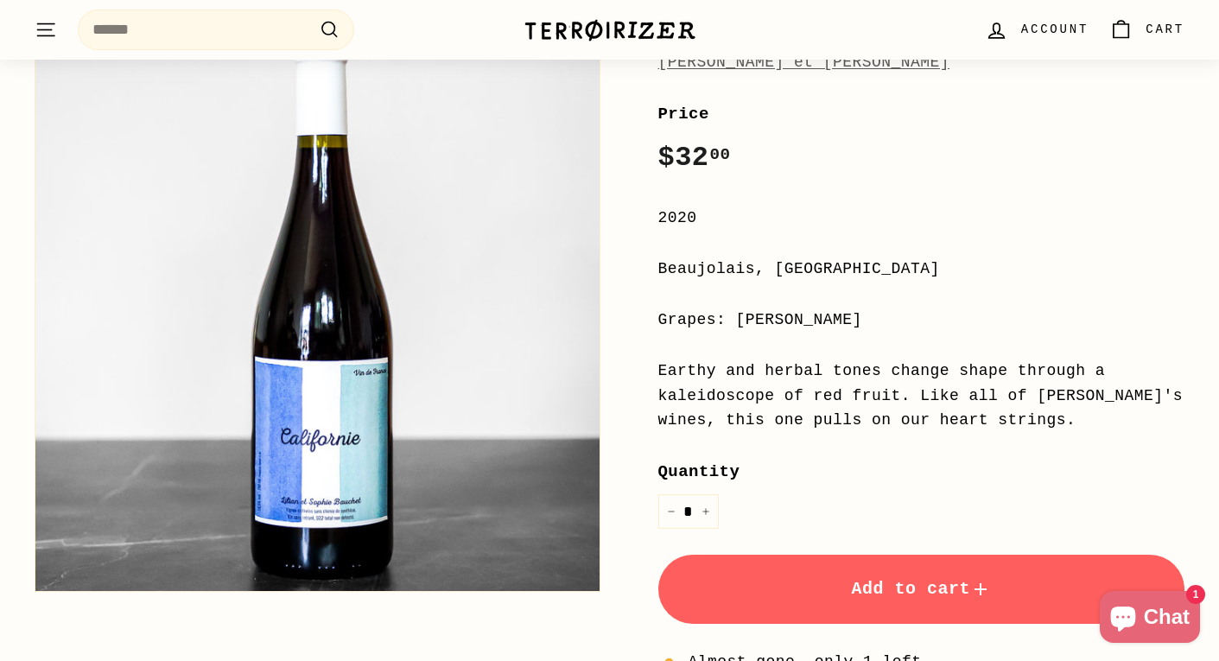
scroll to position [296, 0]
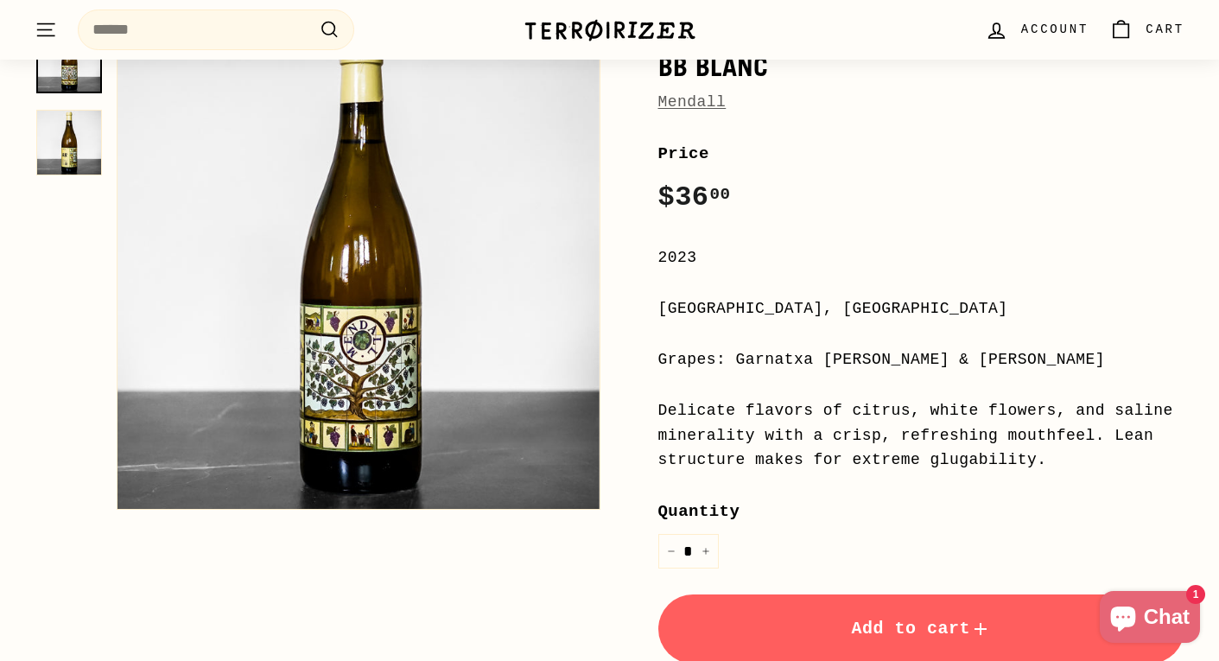
scroll to position [261, 0]
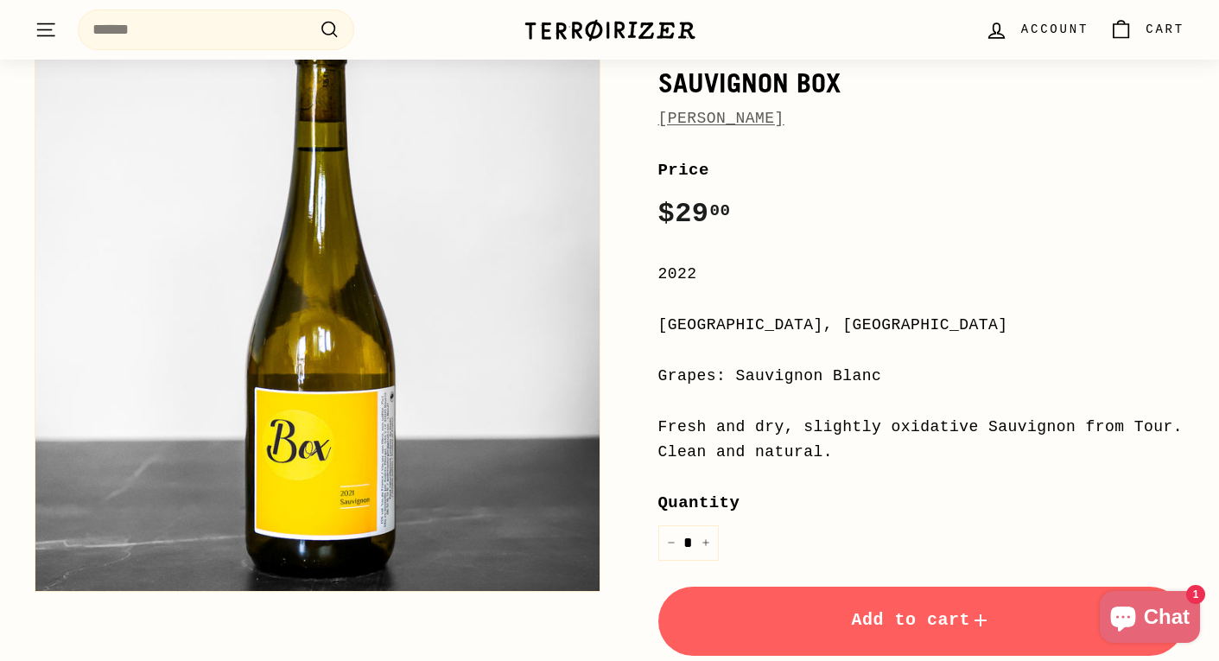
scroll to position [253, 0]
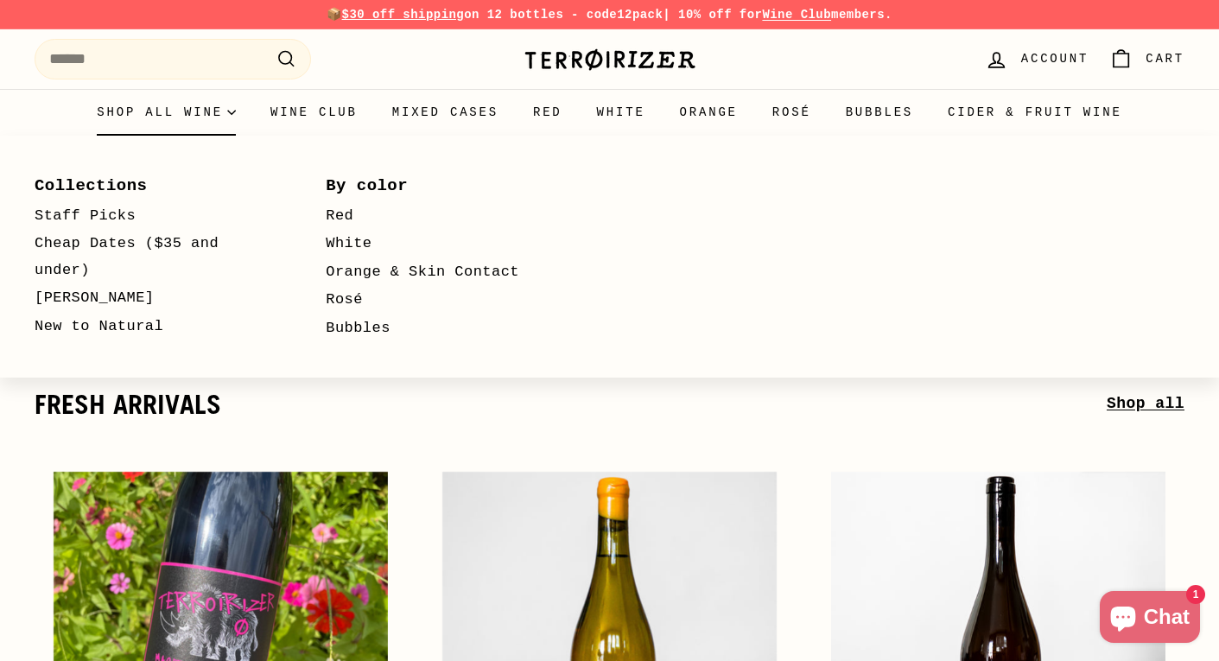
click at [231, 109] on summary "Shop all wine" at bounding box center [166, 112] width 174 height 47
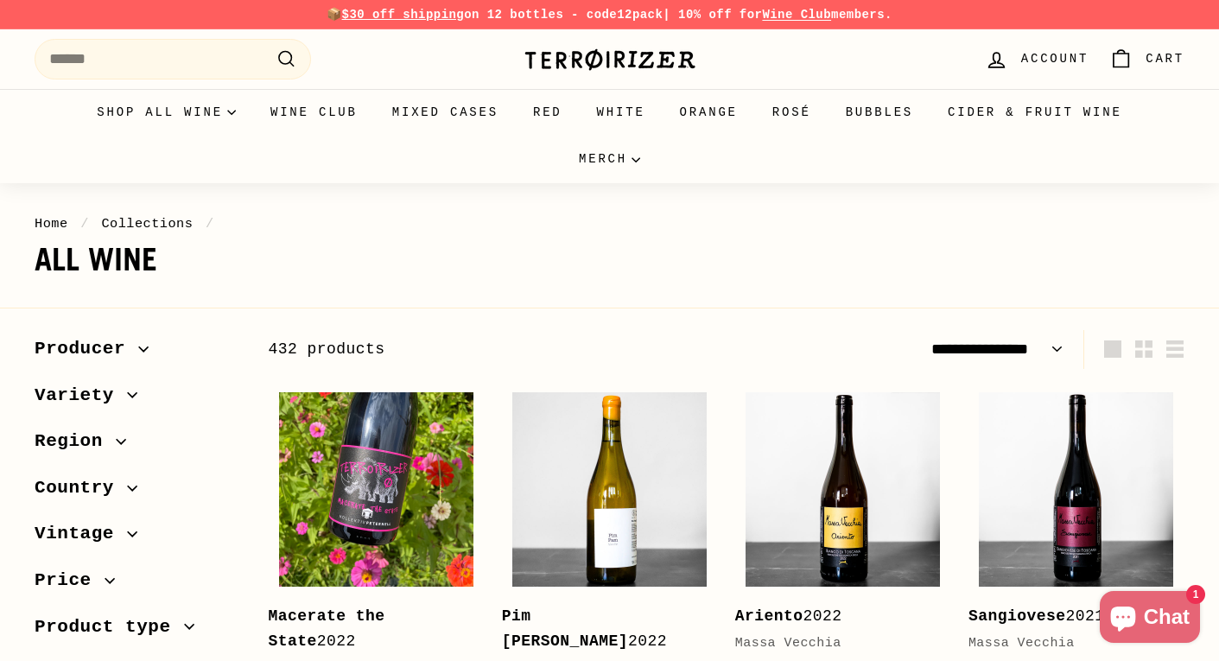
select select "**********"
click at [121, 354] on span "Producer" at bounding box center [87, 348] width 104 height 29
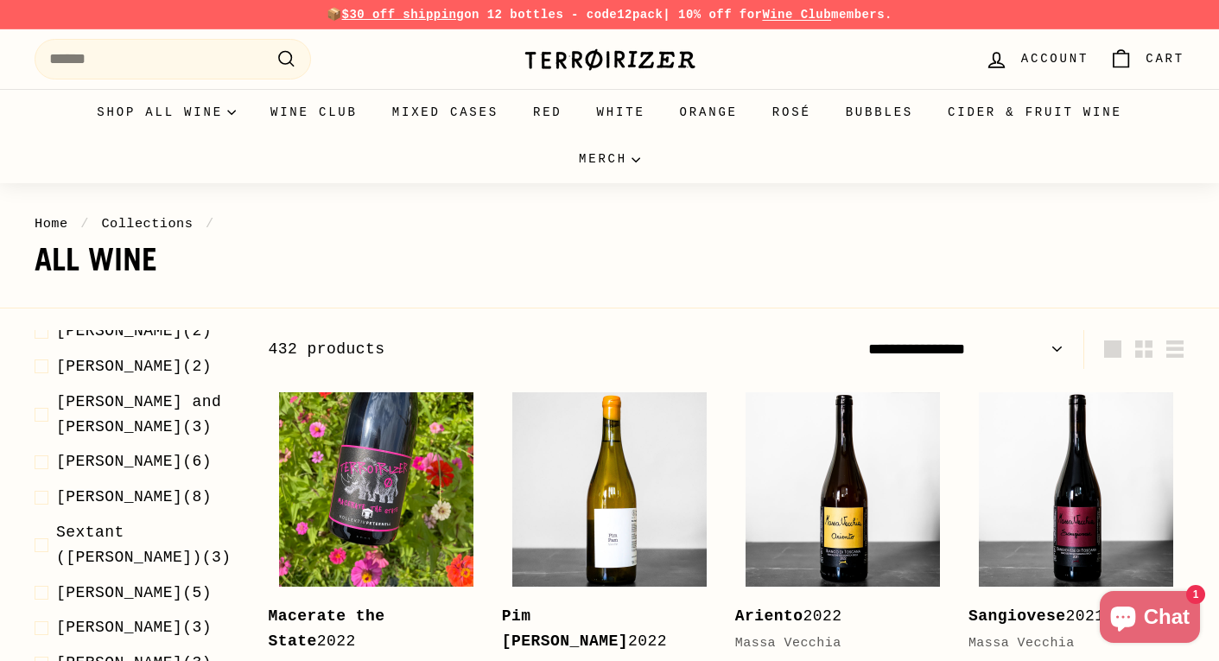
click at [138, 178] on span "Panevino (9)" at bounding box center [109, 165] width 107 height 25
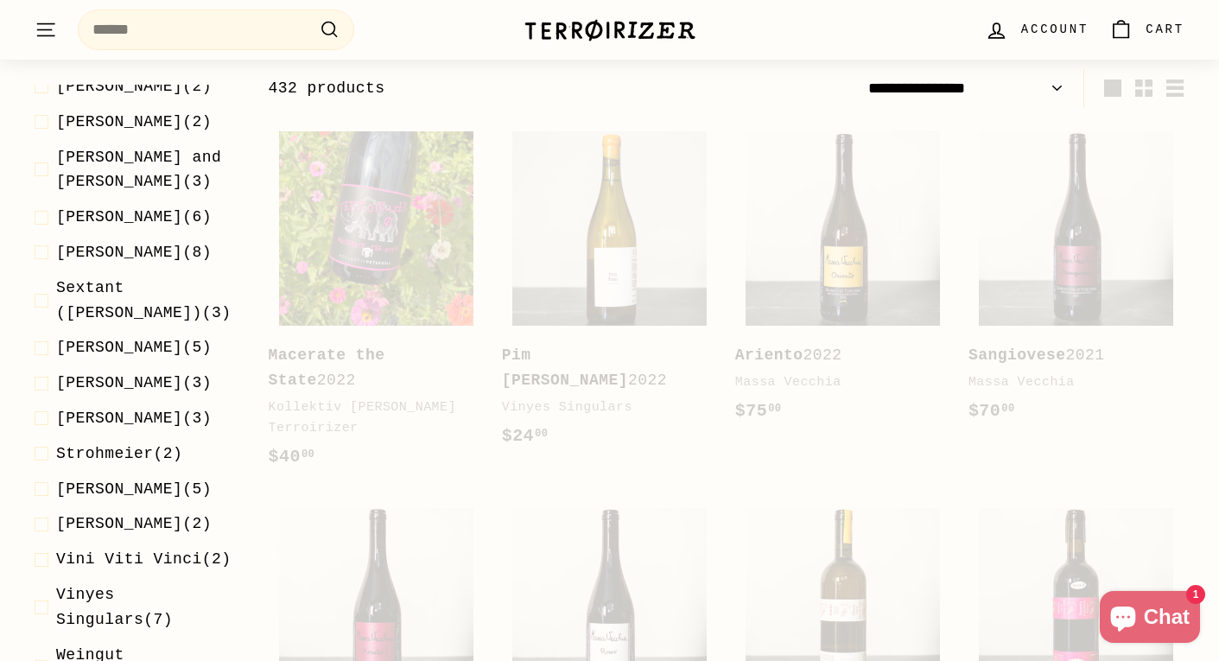
scroll to position [262, 0]
select select "**********"
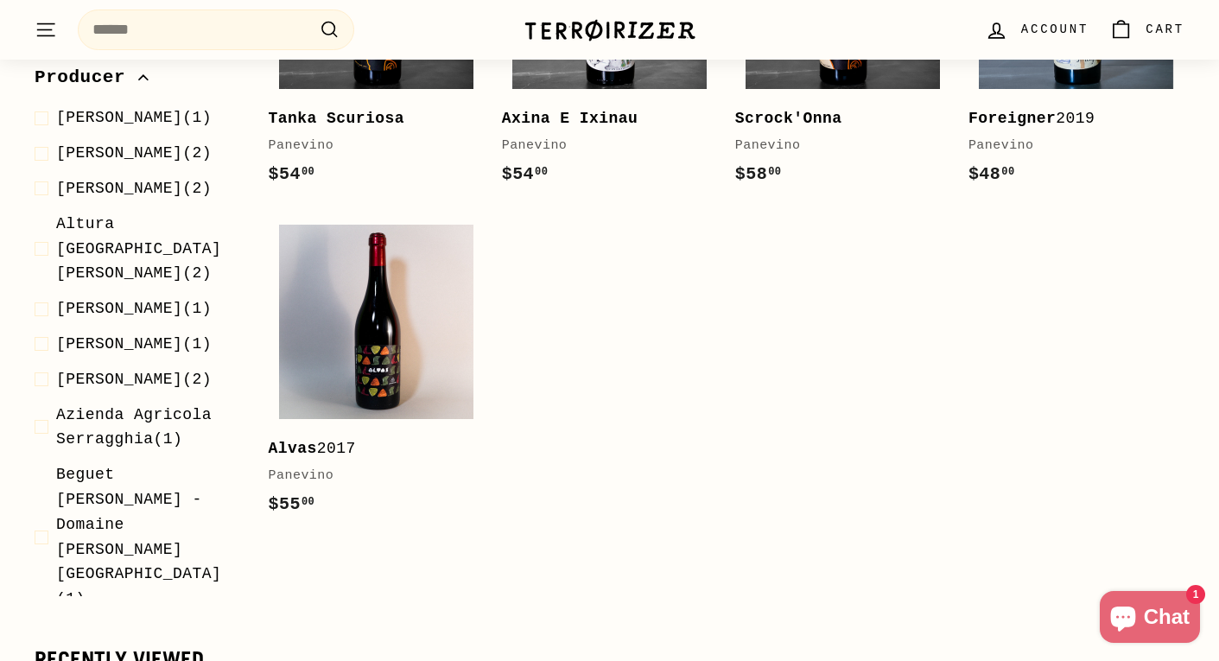
scroll to position [831, 0]
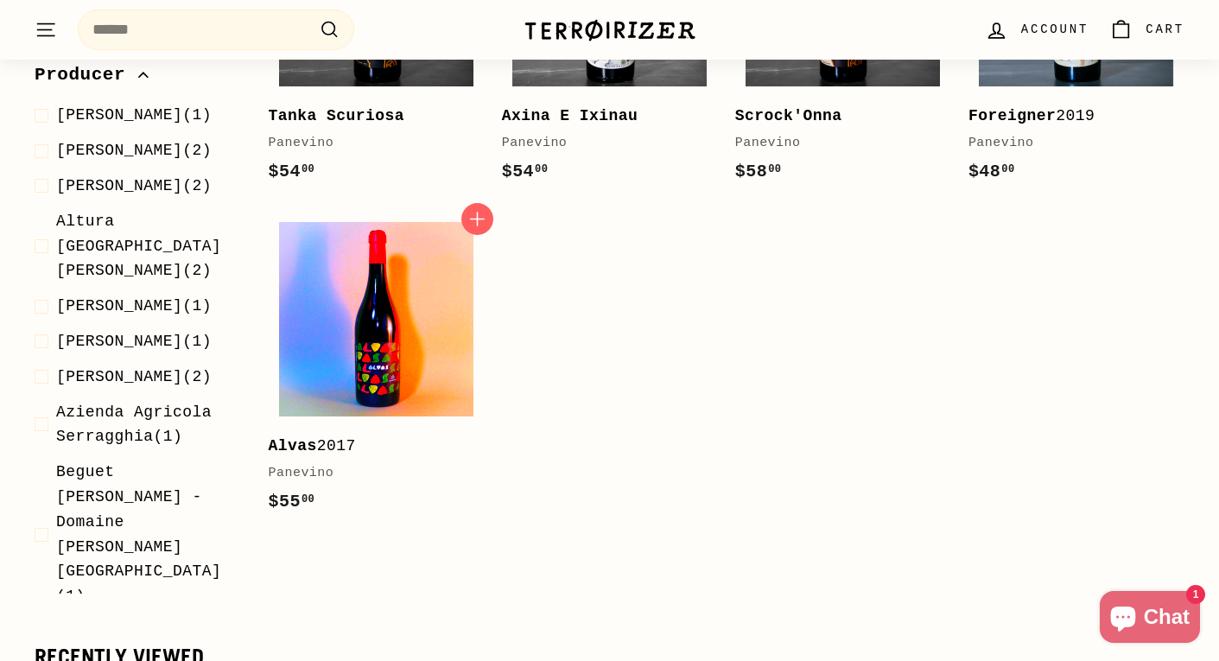
click at [371, 331] on img at bounding box center [376, 319] width 194 height 194
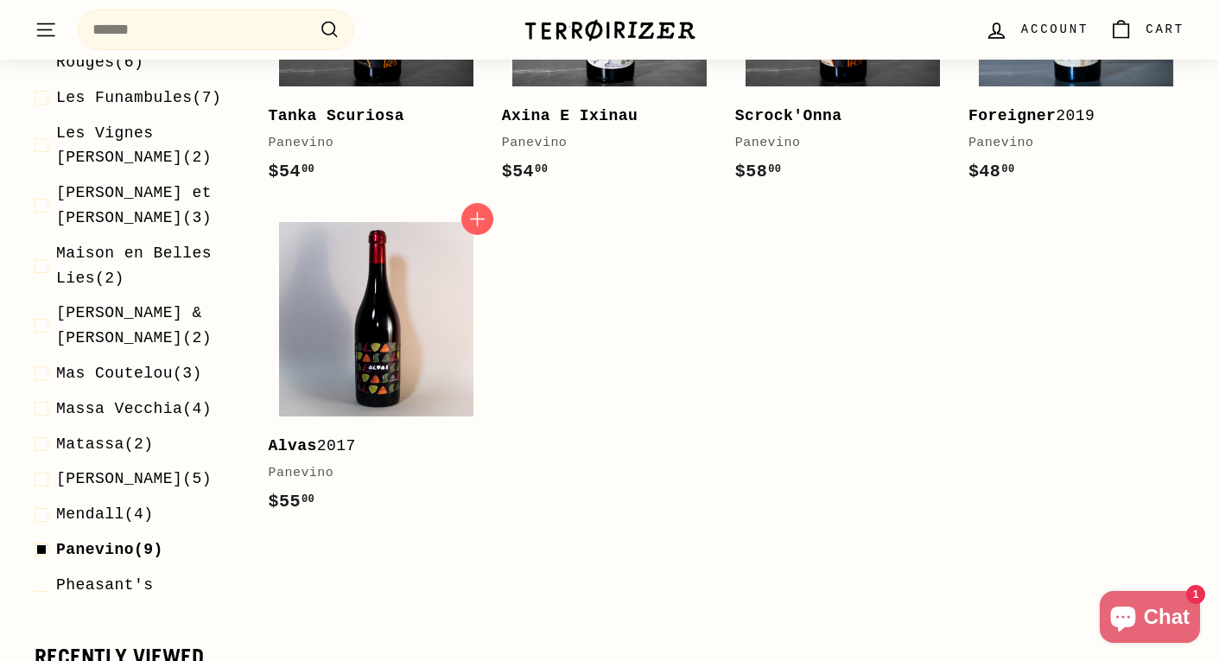
scroll to position [3270, 0]
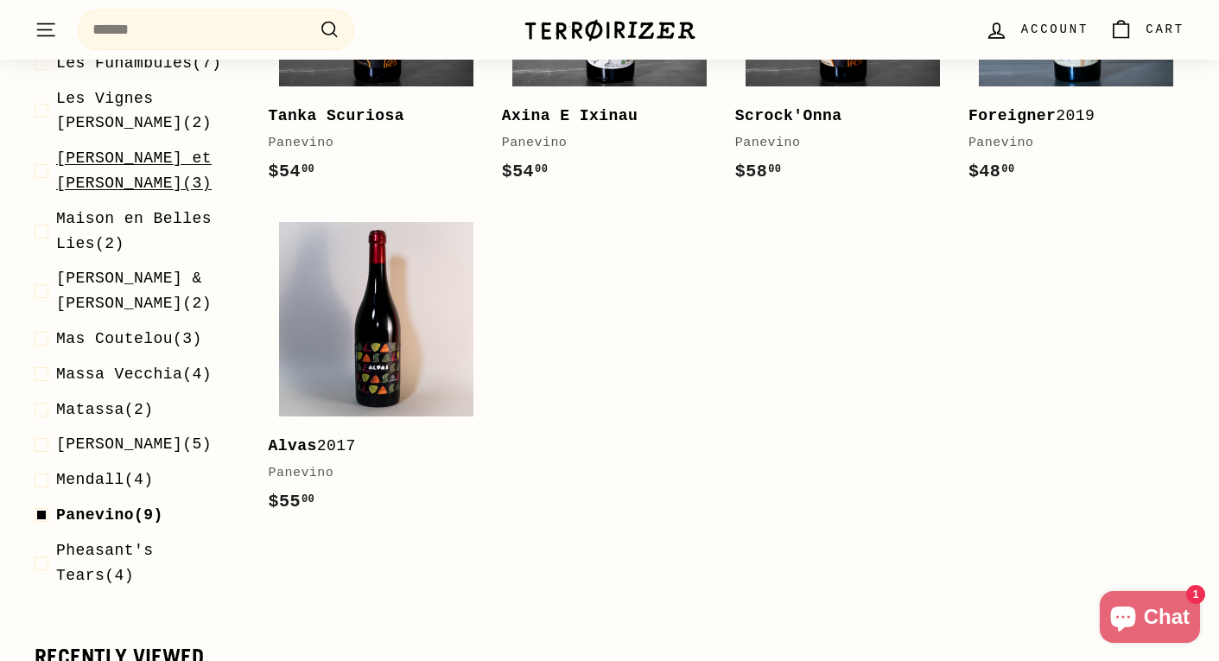
click at [179, 193] on span "Lilian et Sophie Bauchet" at bounding box center [134, 171] width 156 height 42
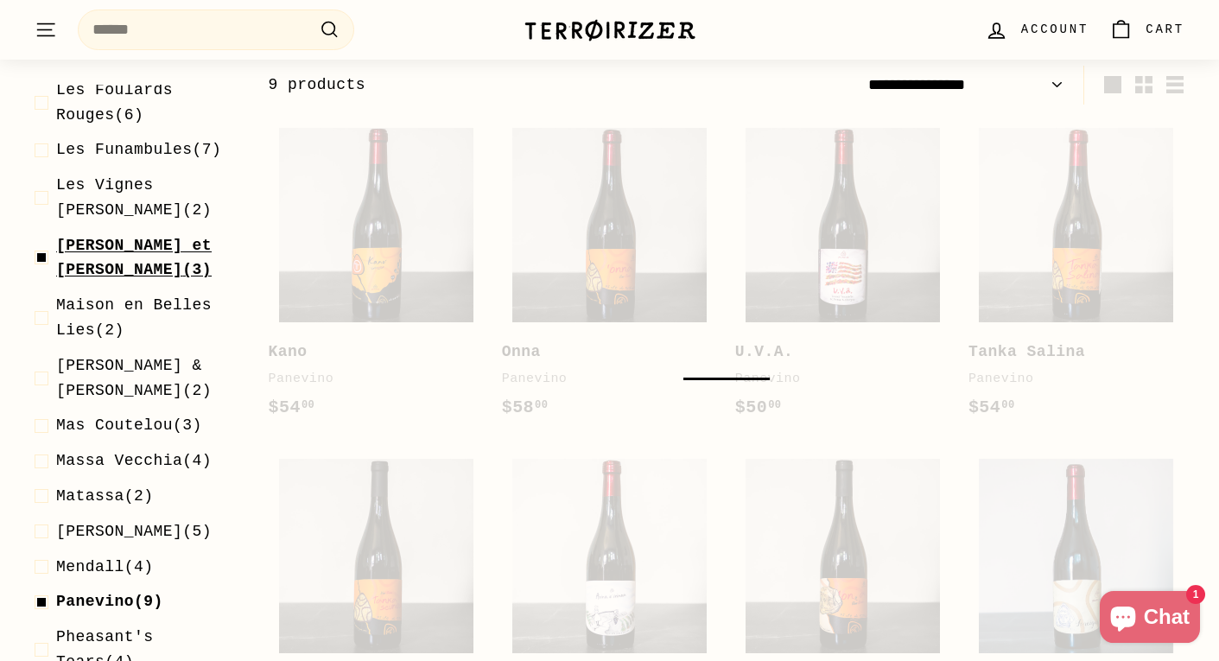
scroll to position [262, 0]
select select "**********"
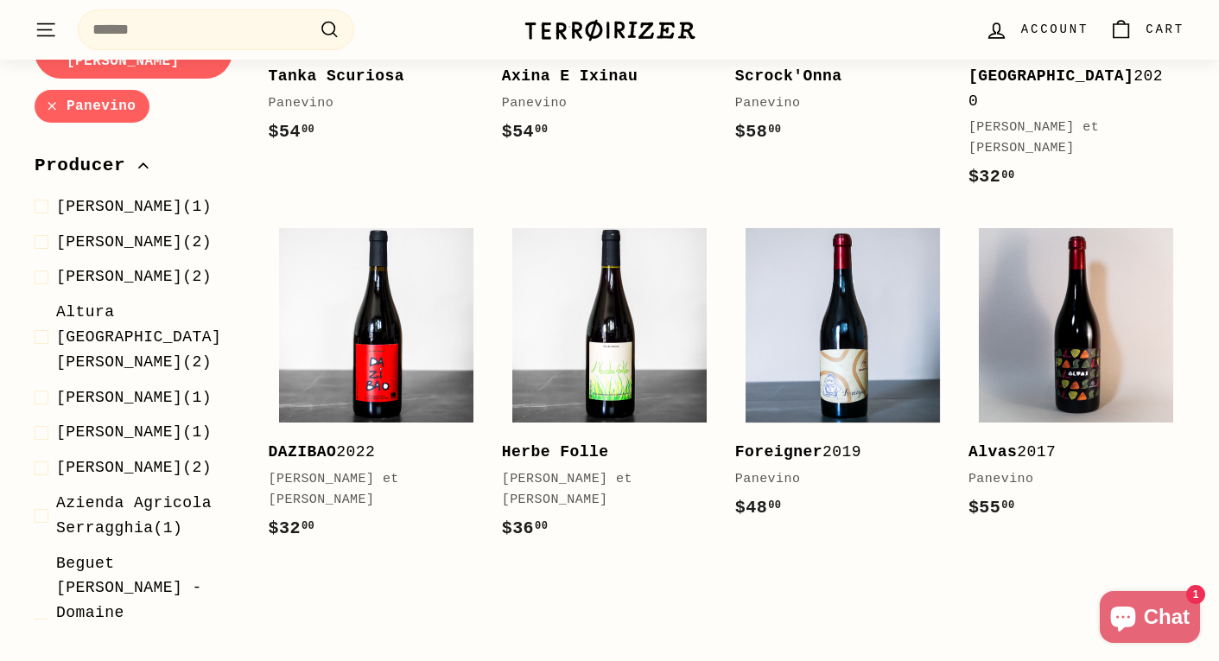
scroll to position [873, 0]
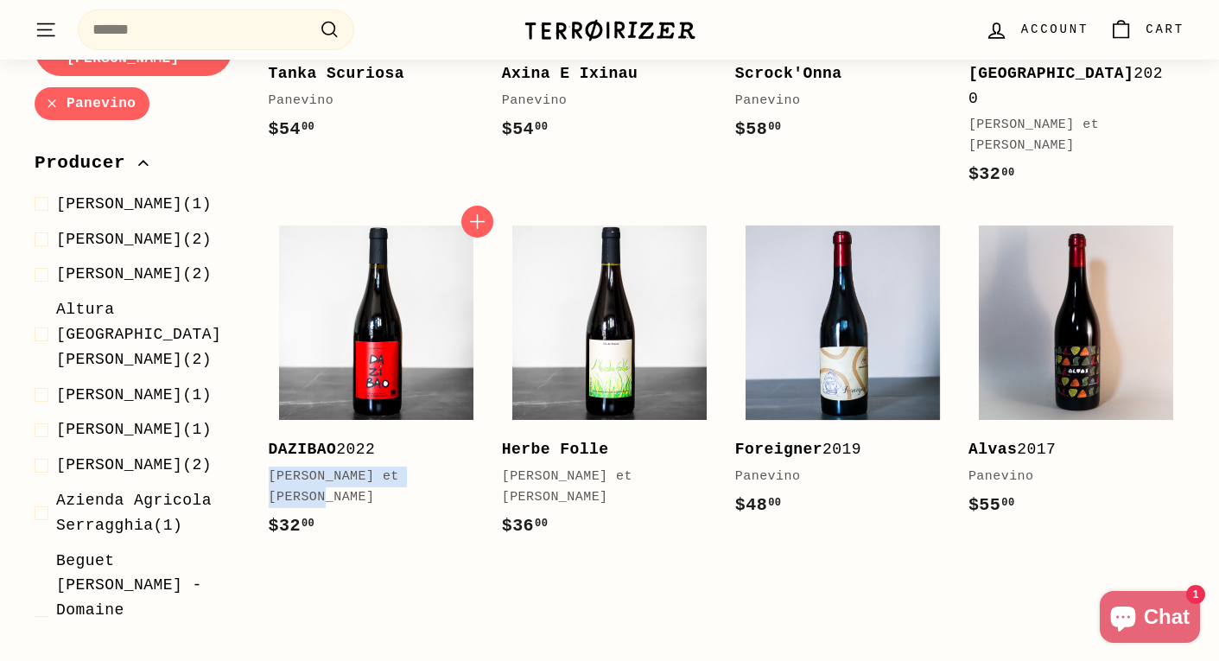
drag, startPoint x: 265, startPoint y: 429, endPoint x: 466, endPoint y: 426, distance: 200.5
click at [466, 426] on div "Add to cart DAZIBAO 2022 Lilian et Sophie Bauchet $32 00 $32.00" at bounding box center [376, 385] width 233 height 342
copy div "Lilian et Sophie Bauchet"
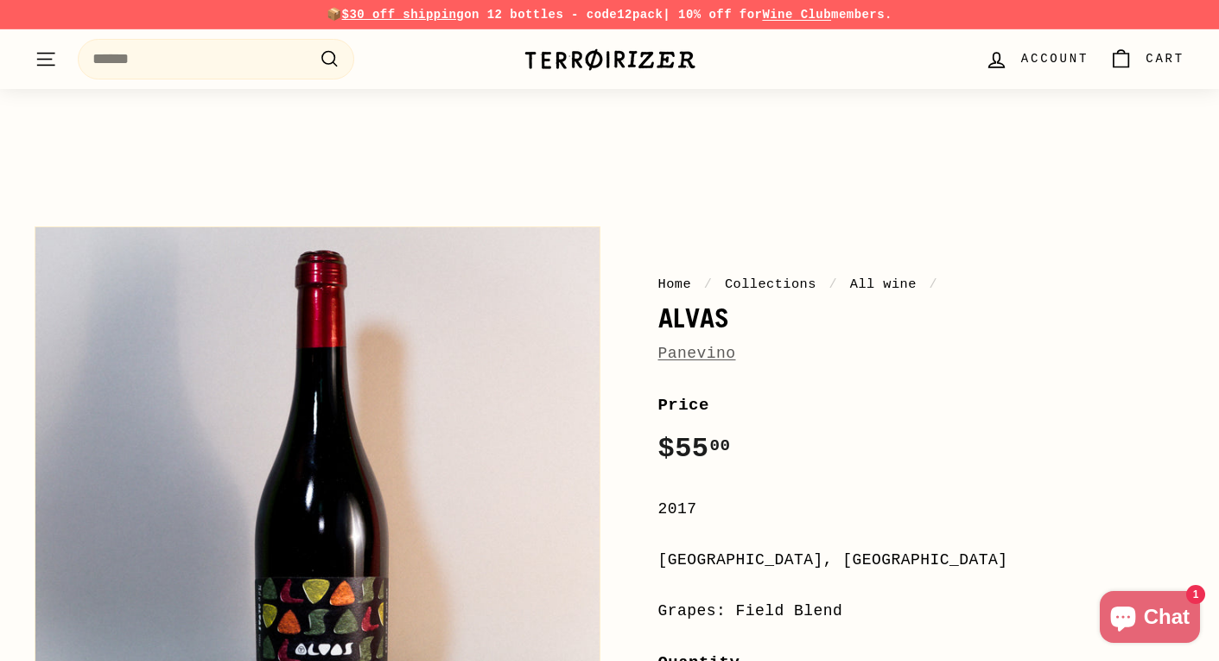
scroll to position [188, 0]
